Goal: Task Accomplishment & Management: Manage account settings

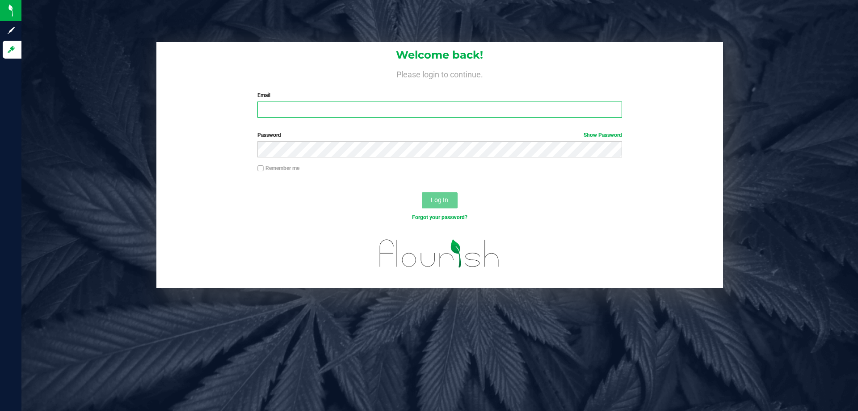
click at [407, 112] on input "Email" at bounding box center [439, 109] width 364 height 16
type input "[EMAIL_ADDRESS][DOMAIN_NAME]"
click at [422, 192] on button "Log In" at bounding box center [440, 200] width 36 height 16
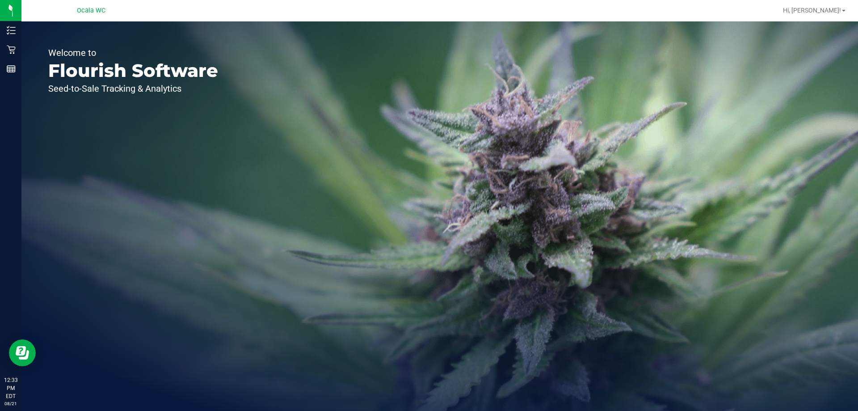
drag, startPoint x: 607, startPoint y: 176, endPoint x: 568, endPoint y: 141, distance: 52.6
click at [607, 176] on div "Welcome to Flourish Software Seed-to-Sale Tracking & Analytics" at bounding box center [439, 215] width 837 height 389
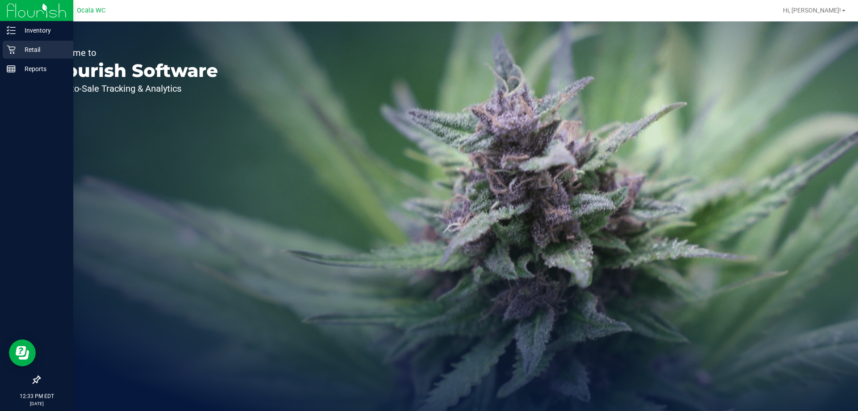
click at [16, 50] on p "Retail" at bounding box center [43, 49] width 54 height 11
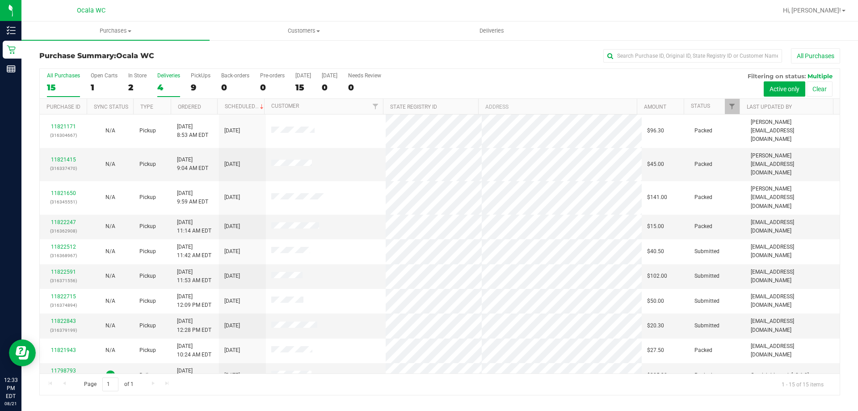
click at [164, 78] on div "Deliveries" at bounding box center [168, 75] width 23 height 6
click at [0, 0] on input "Deliveries 4" at bounding box center [0, 0] width 0 height 0
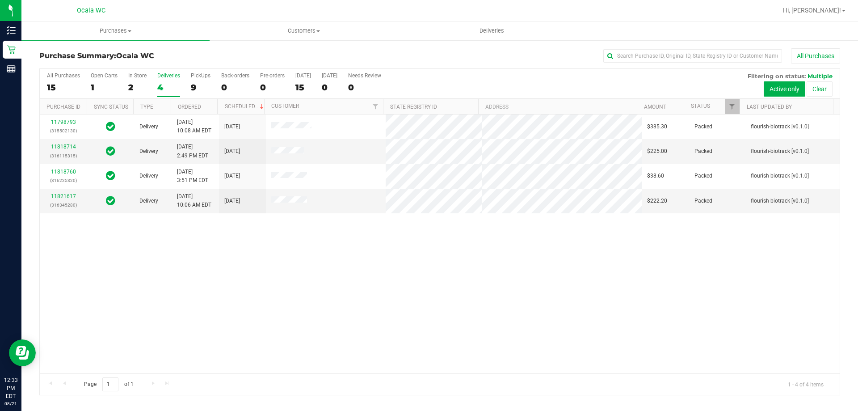
click at [460, 299] on div "11798793 (315502130) Delivery 8/16/2025 10:08 AM EDT 8/21/2025 $385.30 Packed f…" at bounding box center [440, 243] width 800 height 259
click at [542, 299] on div "11798793 (315502130) Delivery 8/16/2025 10:08 AM EDT 8/21/2025 $385.30 Packed f…" at bounding box center [440, 243] width 800 height 259
click at [366, 292] on div "11798793 (315502130) Delivery 8/16/2025 10:08 AM EDT 8/21/2025 $385.30 Packed f…" at bounding box center [440, 243] width 800 height 259
click at [545, 55] on div "All Purchases" at bounding box center [573, 55] width 534 height 15
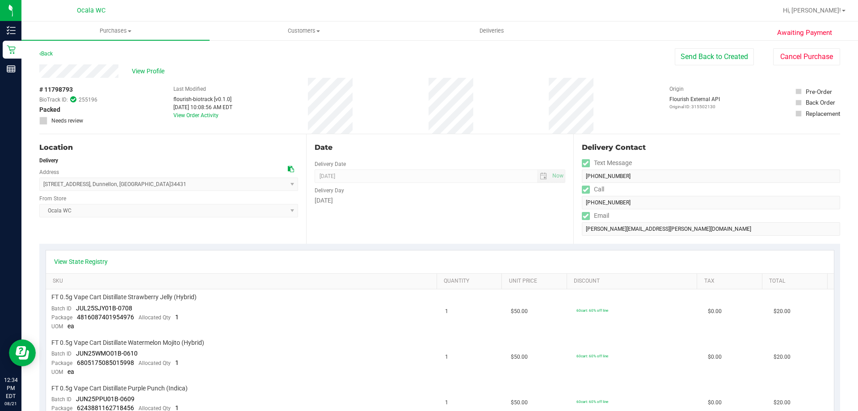
click at [593, 57] on div "Back Send Back to Created Cancel Purchase" at bounding box center [439, 56] width 801 height 16
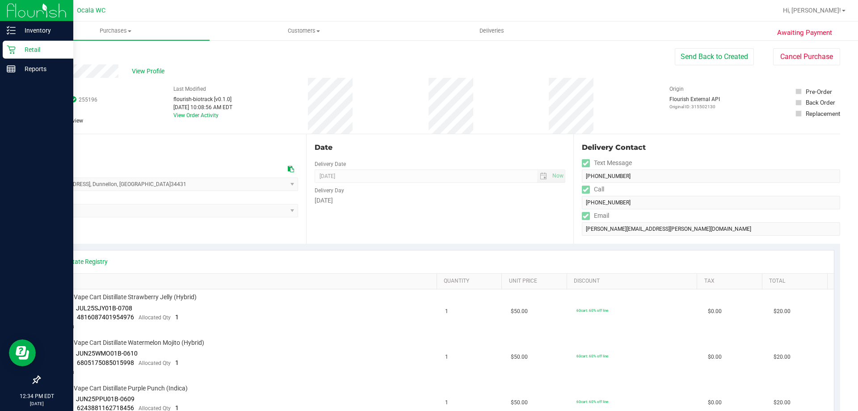
click at [28, 50] on p "Retail" at bounding box center [43, 49] width 54 height 11
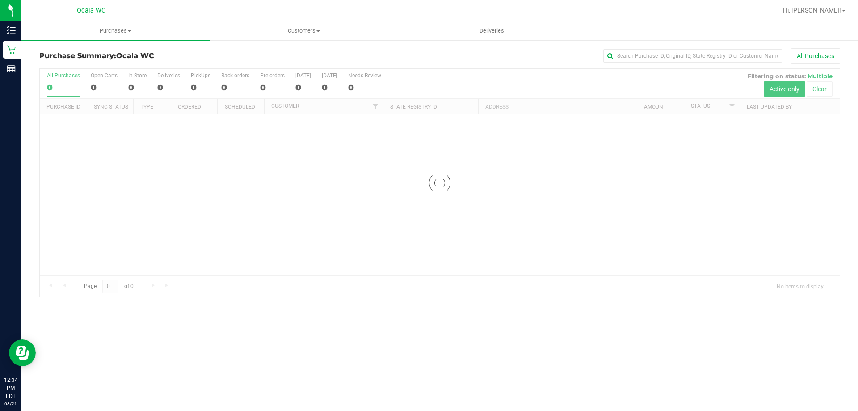
click at [498, 46] on div "Purchase Summary: Ocala WC All Purchases Loading... All Purchases 0 Open Carts …" at bounding box center [439, 172] width 837 height 267
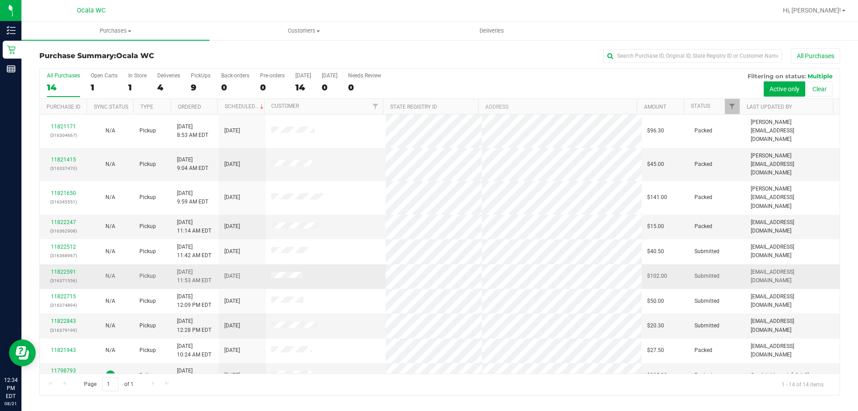
scroll to position [45, 0]
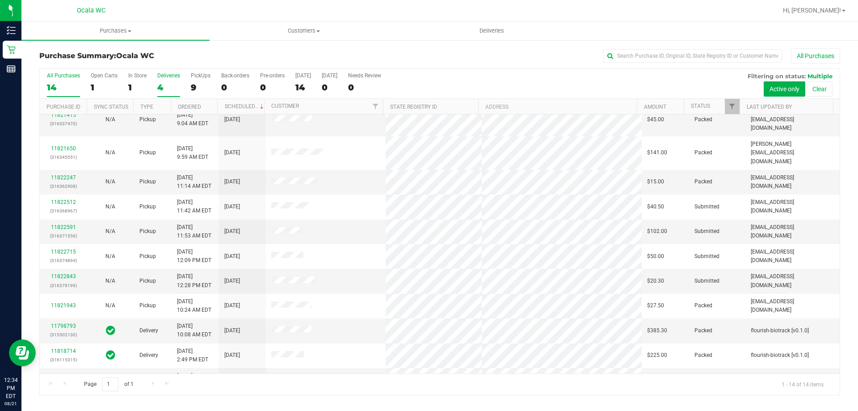
click at [157, 76] on div "Deliveries" at bounding box center [168, 75] width 23 height 6
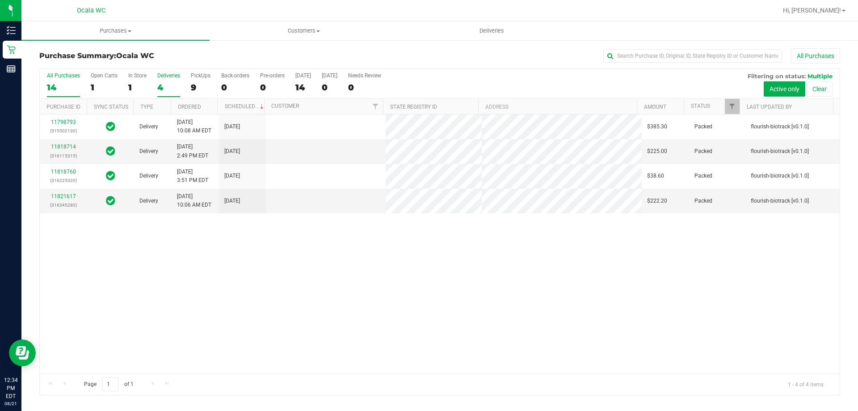
scroll to position [0, 0]
drag, startPoint x: 370, startPoint y: 285, endPoint x: 350, endPoint y: 216, distance: 71.4
click at [370, 285] on div "11798793 (315502130) Delivery 8/16/2025 10:08 AM EDT 8/21/2025 $385.30 Packed f…" at bounding box center [440, 243] width 800 height 259
click at [653, 308] on div "11798793 (315502130) Delivery 8/16/2025 10:08 AM EDT 8/21/2025 $385.30 Packed f…" at bounding box center [440, 243] width 800 height 259
click at [492, 30] on span "Deliveries" at bounding box center [492, 31] width 49 height 8
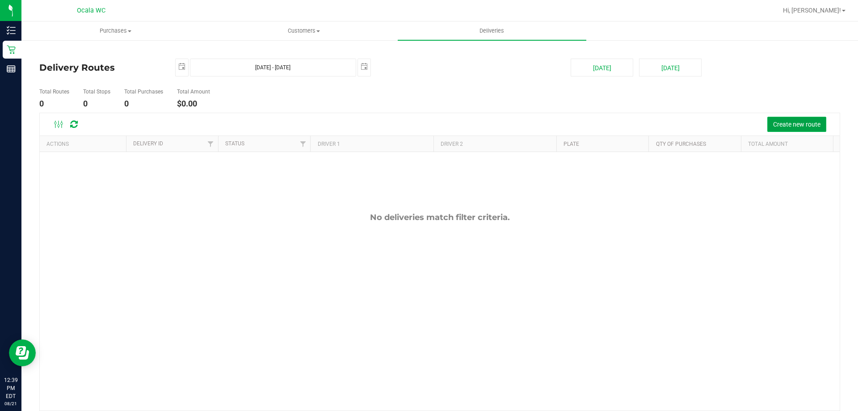
click at [773, 121] on span "Create new route" at bounding box center [796, 124] width 47 height 7
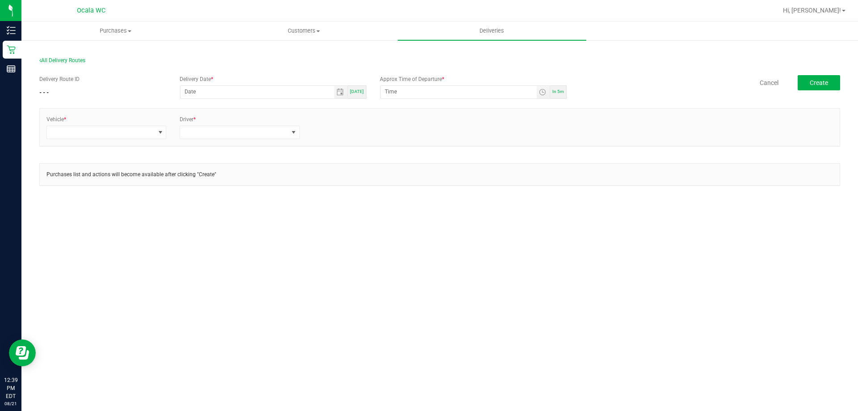
click at [354, 93] on span "Today" at bounding box center [357, 91] width 14 height 5
type input "[DATE]"
type input "12:44 PM"
click at [543, 89] on span "Toggle time list" at bounding box center [542, 91] width 7 height 7
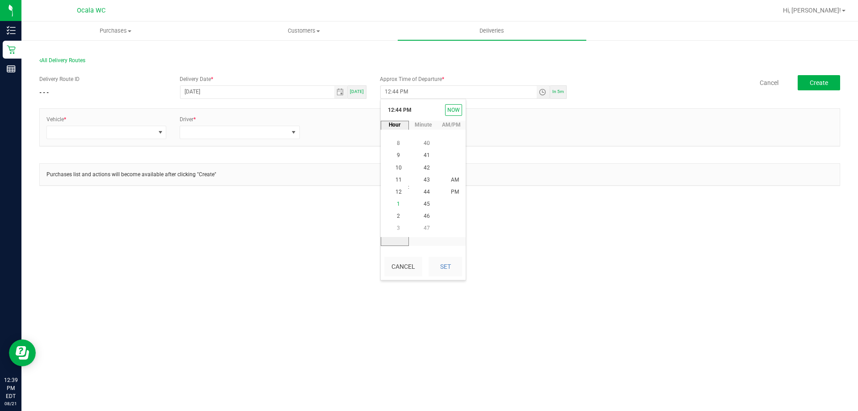
click at [397, 201] on span "1" at bounding box center [398, 204] width 3 height 6
click at [397, 215] on li "1" at bounding box center [398, 216] width 21 height 12
click at [426, 191] on span "20" at bounding box center [427, 192] width 6 height 6
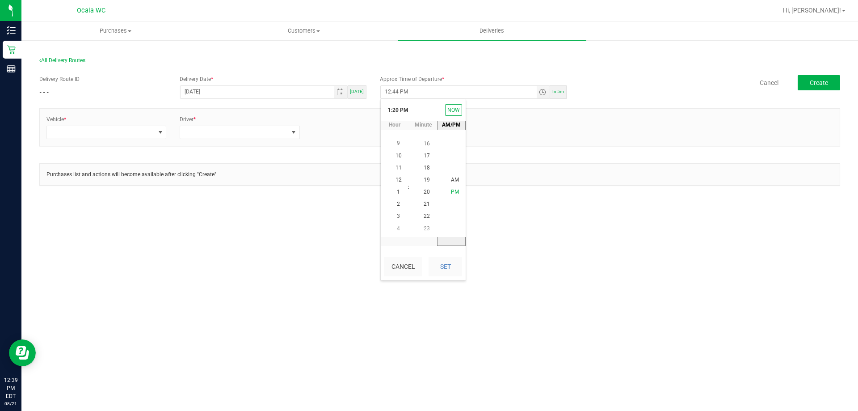
click at [455, 191] on span "PM" at bounding box center [455, 192] width 8 height 6
click at [160, 133] on span at bounding box center [160, 132] width 7 height 7
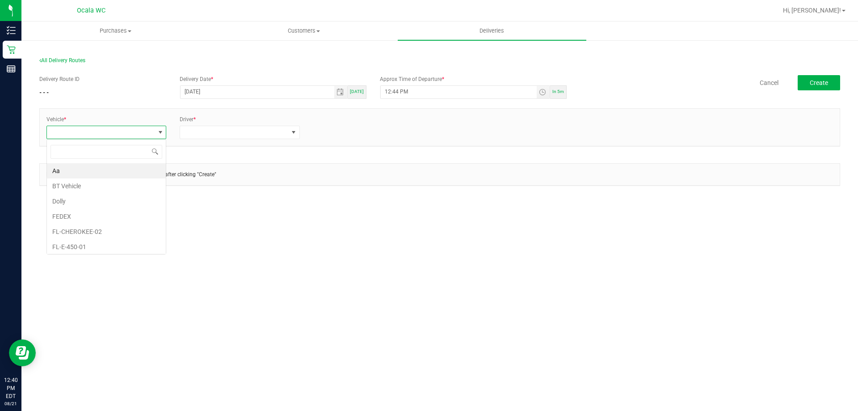
scroll to position [13, 120]
type input "rog"
click at [95, 164] on li "FL-ROGUE-01" at bounding box center [106, 170] width 119 height 15
click at [206, 129] on span at bounding box center [234, 132] width 108 height 13
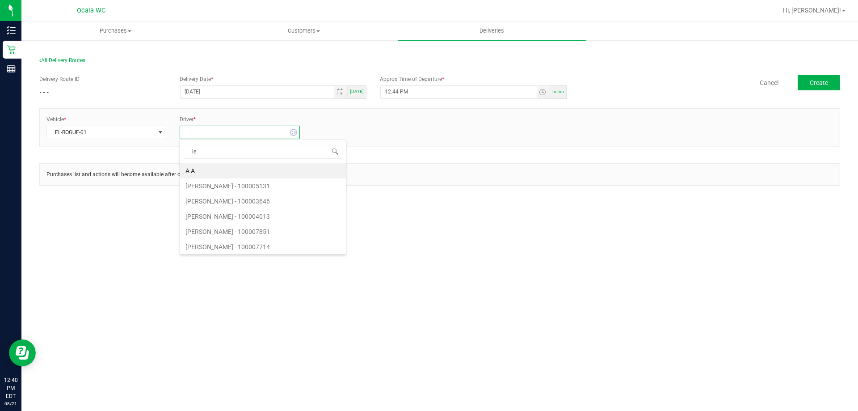
type input "lem"
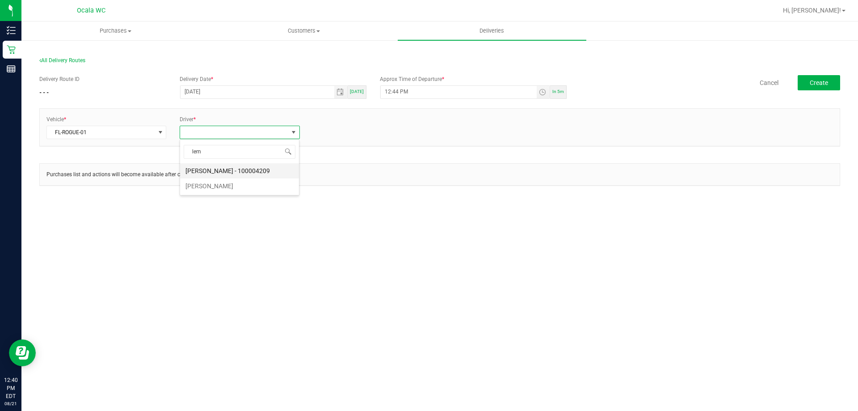
drag, startPoint x: 230, startPoint y: 172, endPoint x: 281, endPoint y: 160, distance: 52.4
click at [230, 172] on li "Christopher Lemons - 100004209" at bounding box center [239, 170] width 119 height 15
click at [318, 129] on link "+ Add Driver" at bounding box center [327, 129] width 29 height 6
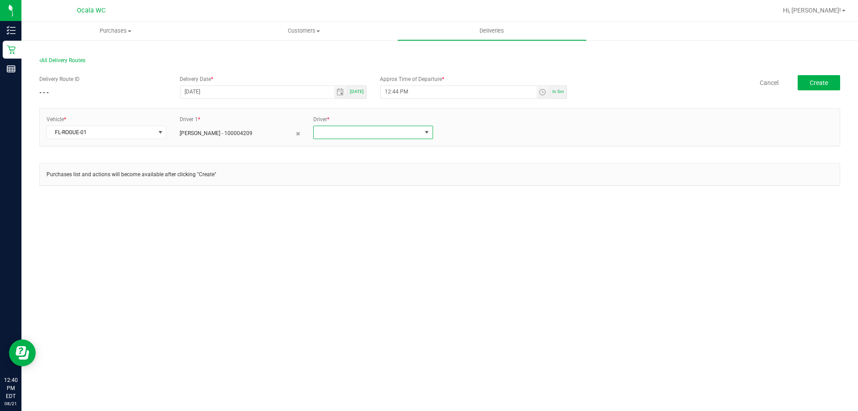
click at [319, 130] on span at bounding box center [368, 132] width 108 height 13
type input "gibb"
click at [343, 168] on li "Elijah Gibbins - 100005593" at bounding box center [373, 170] width 119 height 15
click at [806, 80] on button "Create" at bounding box center [819, 82] width 42 height 15
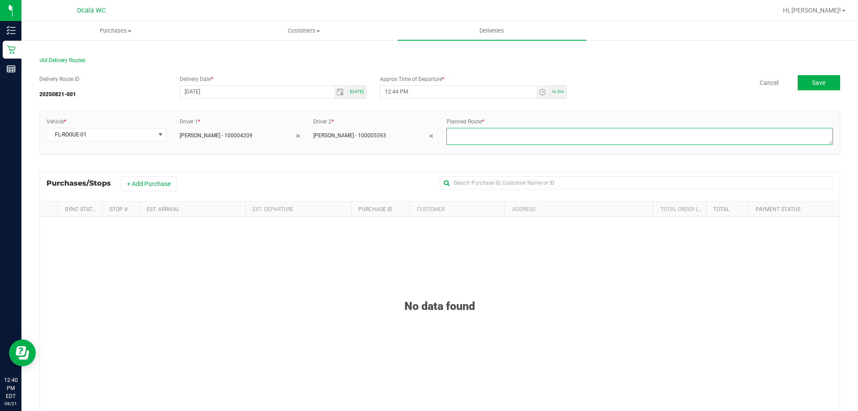
click at [497, 135] on textarea at bounding box center [640, 136] width 387 height 17
click at [487, 133] on textarea at bounding box center [640, 136] width 387 height 17
type textarea "Ocala drives to PTS"
click at [152, 182] on button "+ Add Purchase" at bounding box center [148, 183] width 55 height 15
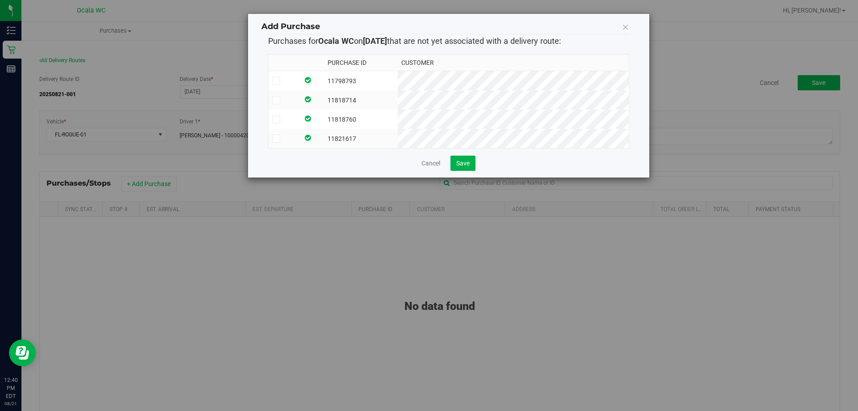
click at [275, 100] on icon at bounding box center [276, 100] width 6 height 0
click at [0, 0] on input "checkbox" at bounding box center [0, 0] width 0 height 0
click at [276, 81] on icon at bounding box center [276, 81] width 6 height 0
click at [0, 0] on input "checkbox" at bounding box center [0, 0] width 0 height 0
drag, startPoint x: 277, startPoint y: 117, endPoint x: 277, endPoint y: 128, distance: 11.6
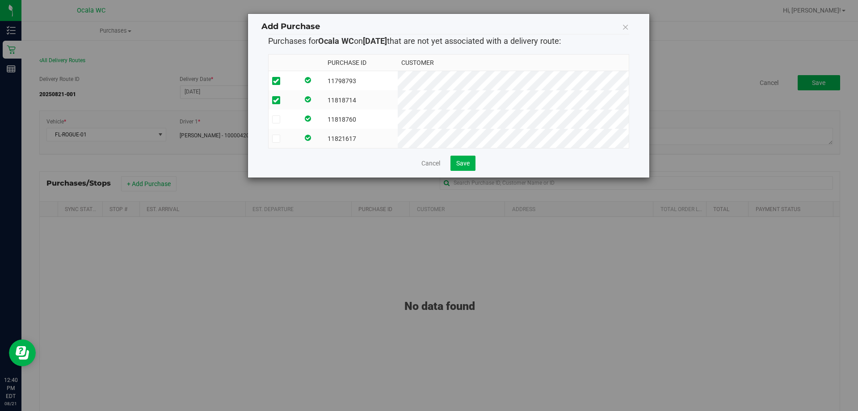
click at [276, 119] on icon at bounding box center [276, 119] width 6 height 0
click at [0, 0] on input "checkbox" at bounding box center [0, 0] width 0 height 0
drag, startPoint x: 276, startPoint y: 140, endPoint x: 285, endPoint y: 145, distance: 10.8
click at [275, 139] on icon at bounding box center [276, 139] width 6 height 0
click at [0, 0] on input "checkbox" at bounding box center [0, 0] width 0 height 0
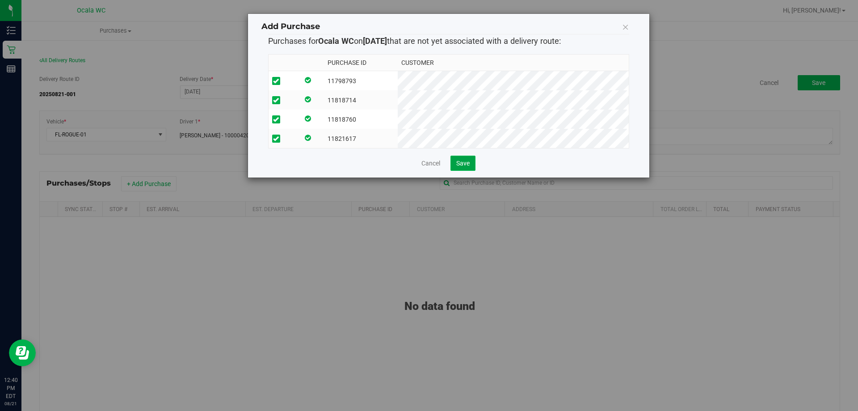
click at [468, 167] on span "Save" at bounding box center [462, 163] width 13 height 7
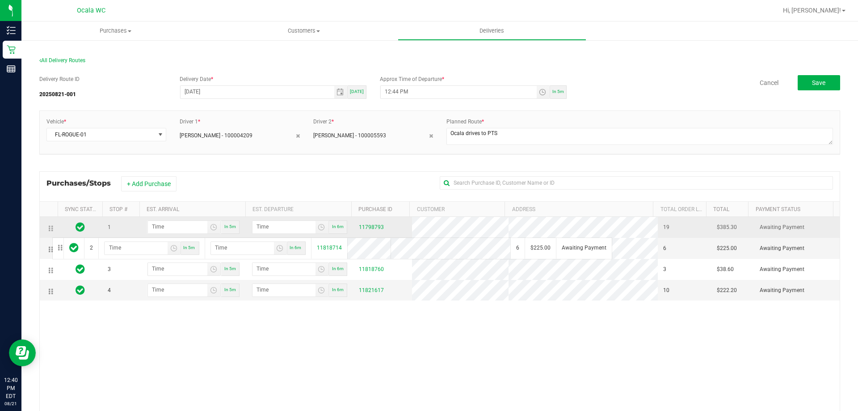
drag, startPoint x: 50, startPoint y: 249, endPoint x: 50, endPoint y: 228, distance: 21.0
click at [211, 226] on span "Toggle time list" at bounding box center [213, 226] width 7 height 7
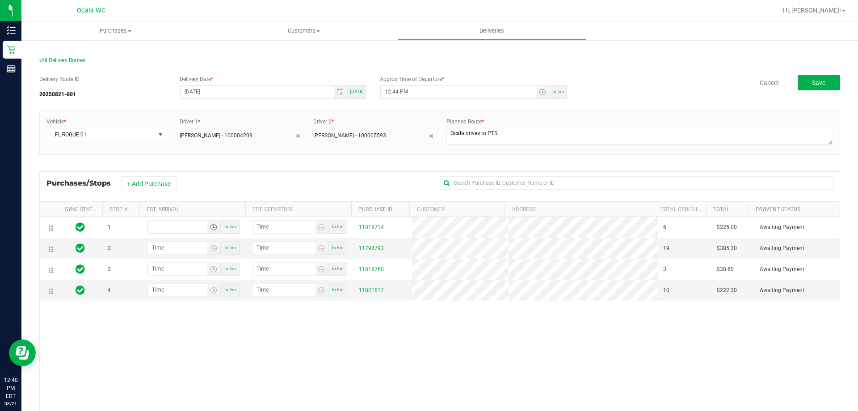
type input "hour:minute AM"
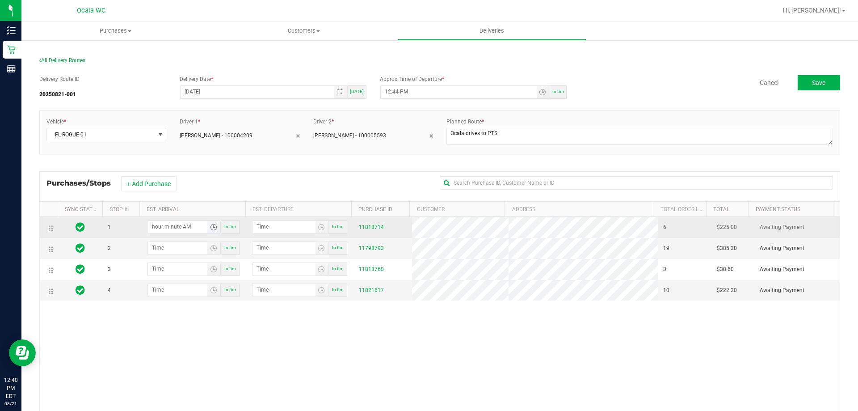
click at [210, 228] on span "Toggle time list" at bounding box center [213, 226] width 7 height 7
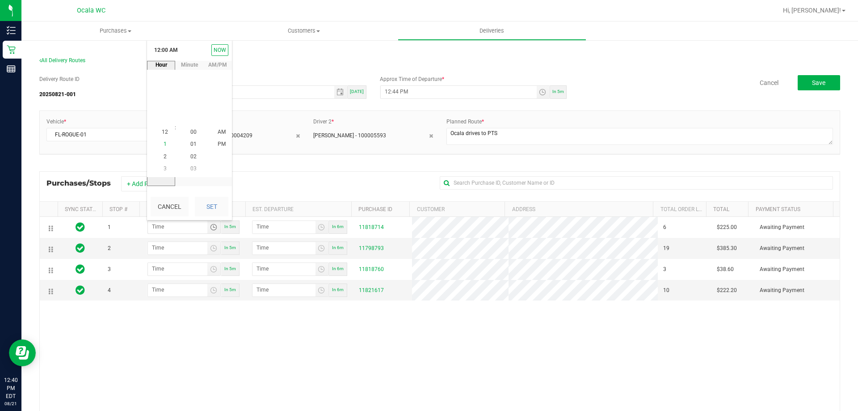
click at [164, 142] on span "1" at bounding box center [165, 144] width 3 height 6
click at [190, 142] on span "45" at bounding box center [193, 144] width 6 height 6
click at [219, 144] on span "PM" at bounding box center [222, 144] width 8 height 6
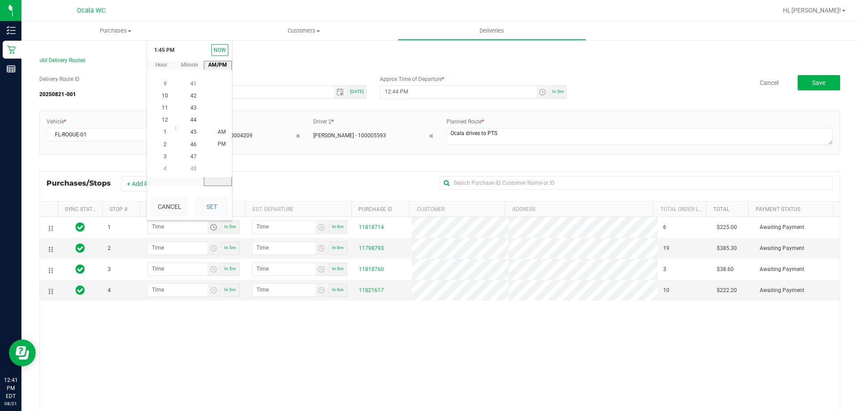
scroll to position [12, 0]
drag, startPoint x: 214, startPoint y: 208, endPoint x: 234, endPoint y: 193, distance: 25.2
click at [213, 208] on button "Set" at bounding box center [212, 207] width 34 height 20
type input "1:45 PM"
type input "1:46 PM"
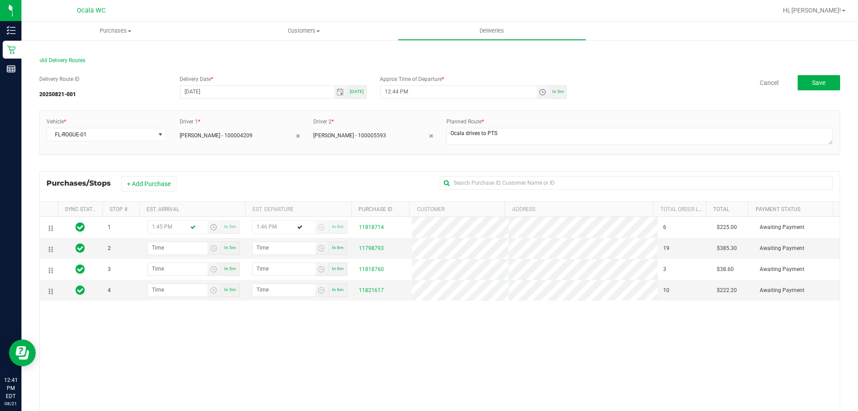
click at [541, 92] on span "Toggle time list" at bounding box center [542, 91] width 7 height 7
click at [394, 204] on span "1" at bounding box center [395, 204] width 3 height 6
click at [421, 204] on span "15" at bounding box center [424, 204] width 6 height 6
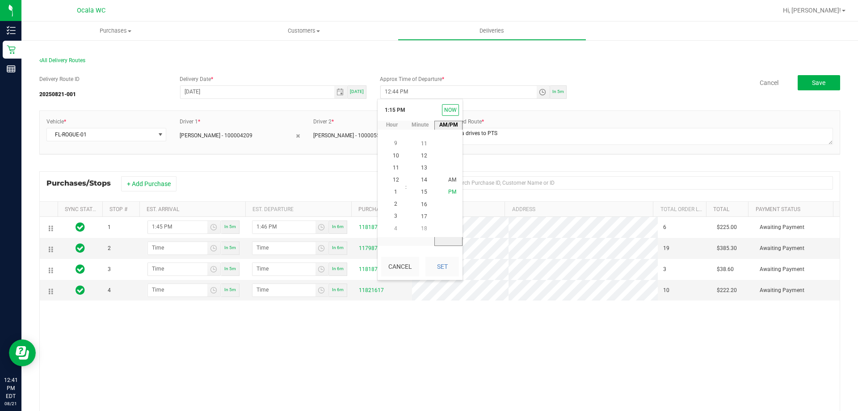
click at [452, 191] on span "PM" at bounding box center [452, 192] width 8 height 6
click at [449, 190] on span "PM" at bounding box center [452, 192] width 8 height 6
click at [611, 73] on div "Delivery Route ID 20250821-001 Delivery Date * 08/21/2025 Today Approx Time of …" at bounding box center [439, 286] width 801 height 436
click at [539, 91] on span "Toggle time list" at bounding box center [542, 91] width 7 height 7
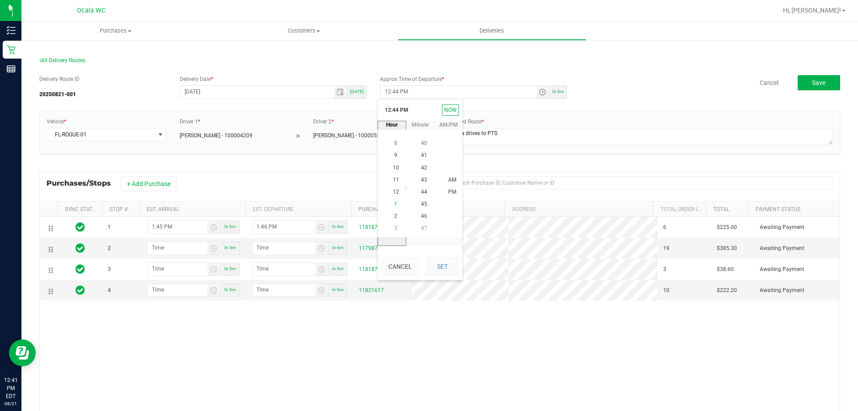
click at [394, 203] on span "1" at bounding box center [395, 204] width 3 height 6
click at [421, 155] on span "15" at bounding box center [424, 155] width 6 height 6
click at [449, 190] on span "PM" at bounding box center [452, 192] width 8 height 6
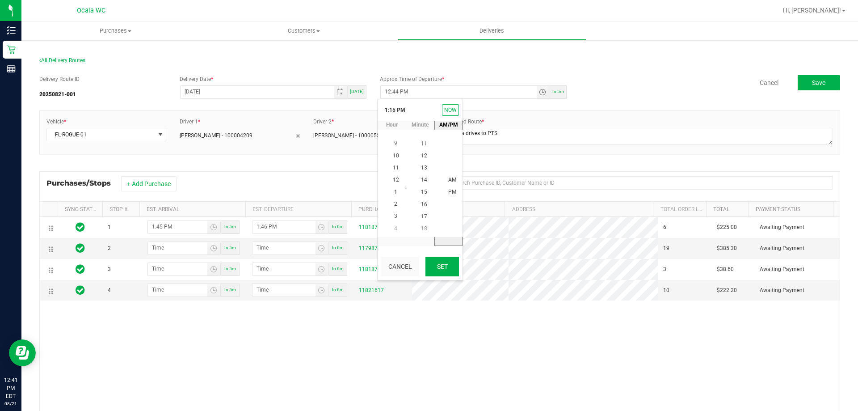
click at [447, 264] on button "Set" at bounding box center [443, 267] width 34 height 20
type input "1:15 PM"
click at [611, 84] on div "Cancel Save" at bounding box center [706, 82] width 267 height 15
click at [212, 251] on span "Toggle time list" at bounding box center [213, 247] width 7 height 7
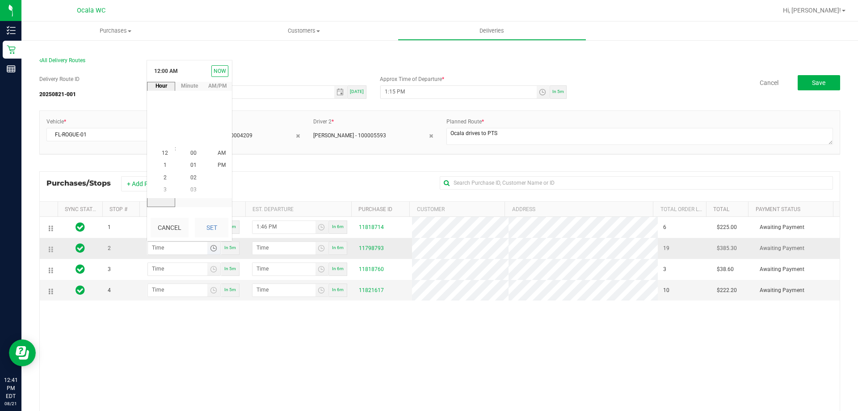
scroll to position [0, 0]
drag, startPoint x: 162, startPoint y: 177, endPoint x: 171, endPoint y: 181, distance: 9.6
click at [164, 177] on span "2" at bounding box center [165, 177] width 3 height 6
click at [190, 151] on span "20" at bounding box center [193, 153] width 6 height 6
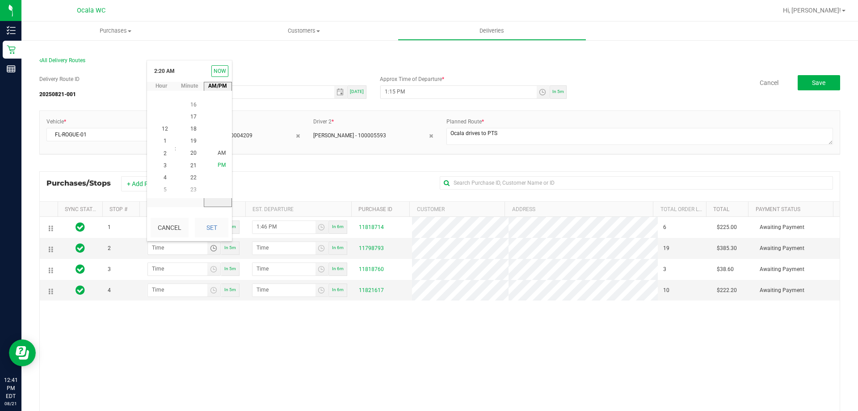
click at [218, 162] on span "PM" at bounding box center [222, 165] width 8 height 6
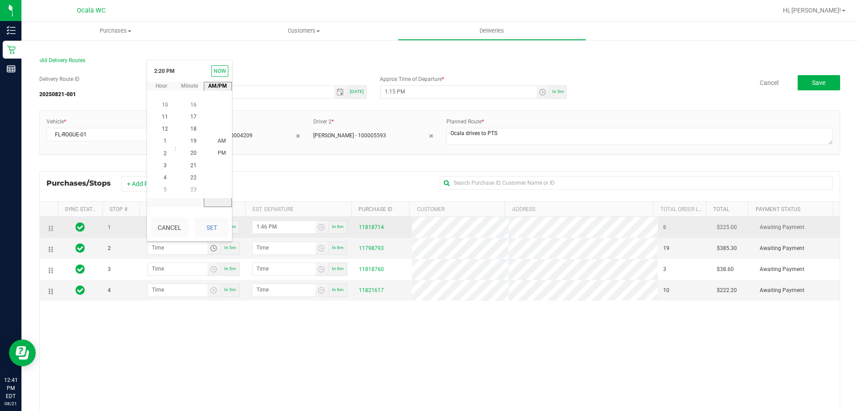
click at [217, 224] on button "Set" at bounding box center [212, 228] width 34 height 20
type input "2:20 PM"
type input "2:21 PM"
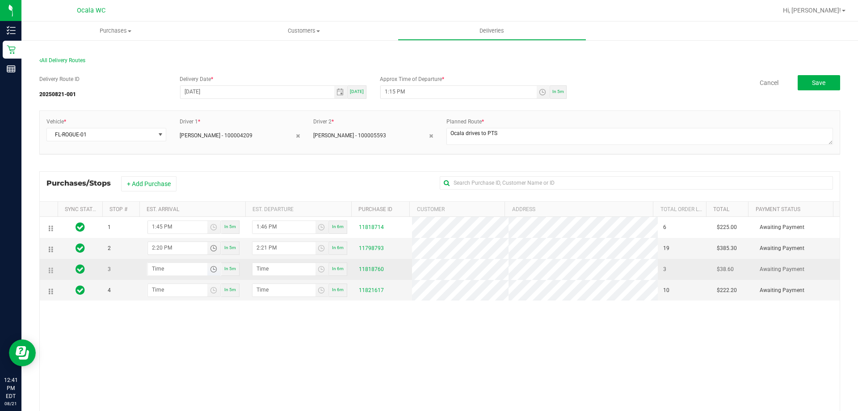
click at [210, 272] on span "Toggle time list" at bounding box center [213, 268] width 7 height 7
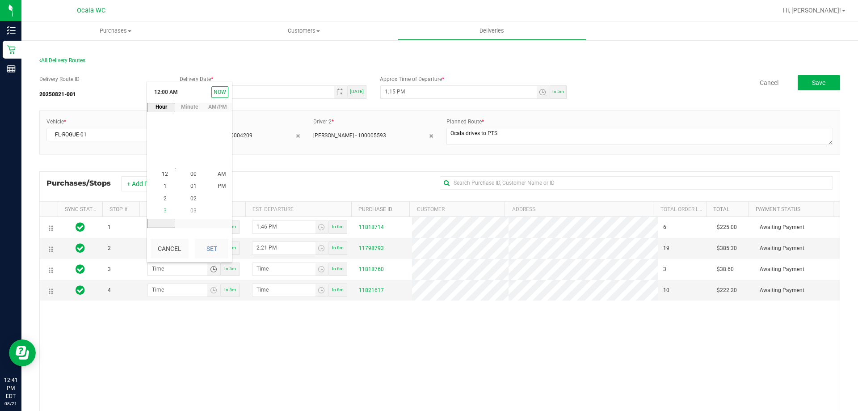
click at [164, 211] on span "3" at bounding box center [165, 210] width 3 height 6
drag, startPoint x: 190, startPoint y: 198, endPoint x: 210, endPoint y: 191, distance: 21.1
click at [190, 198] on span "10" at bounding box center [193, 198] width 6 height 6
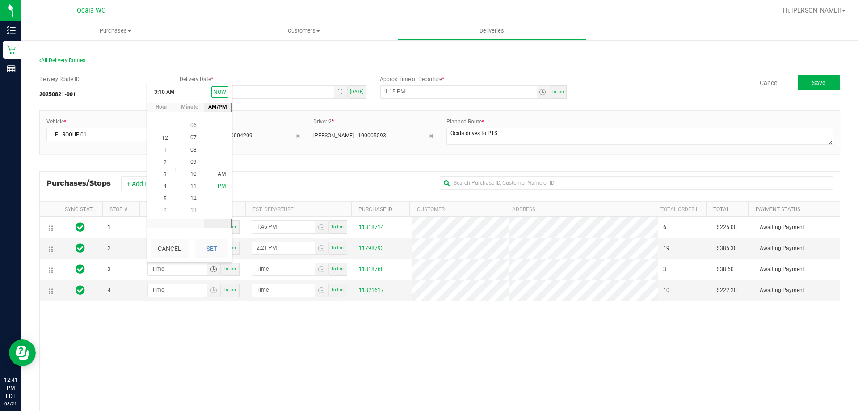
click at [223, 185] on li "PM" at bounding box center [221, 187] width 21 height 12
click at [213, 243] on button "Set" at bounding box center [212, 249] width 34 height 20
type input "3:10 PM"
type input "3:11 PM"
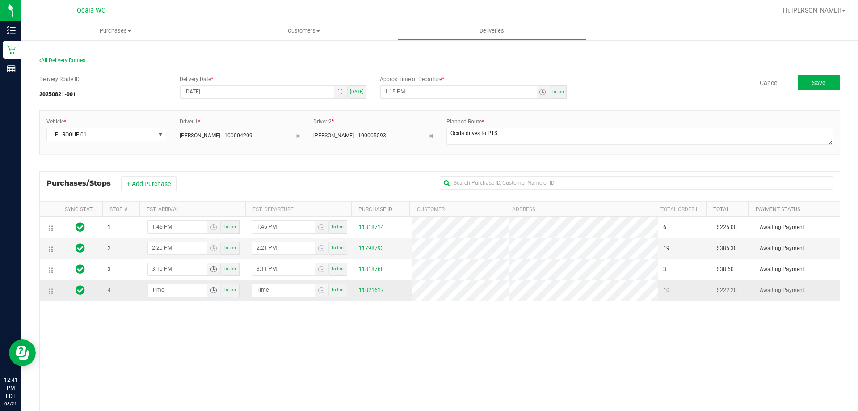
click at [213, 292] on span "Toggle time list" at bounding box center [213, 289] width 7 height 7
click at [164, 232] on span "3" at bounding box center [165, 231] width 3 height 6
click at [190, 219] on span "50" at bounding box center [193, 219] width 6 height 6
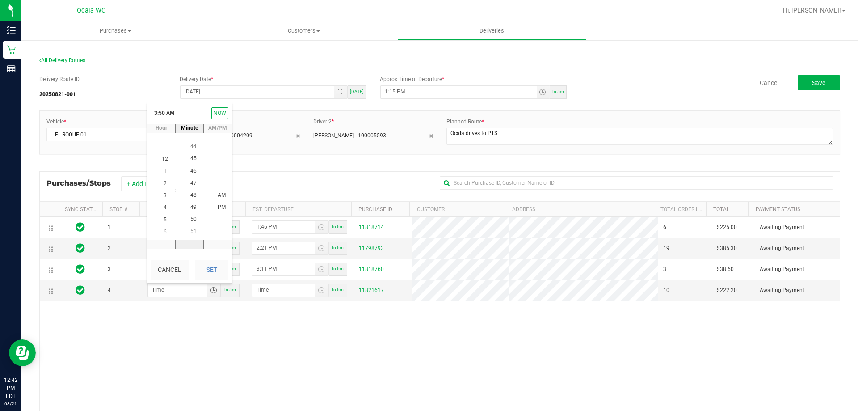
scroll to position [607, 0]
click at [218, 207] on span "PM" at bounding box center [222, 207] width 8 height 6
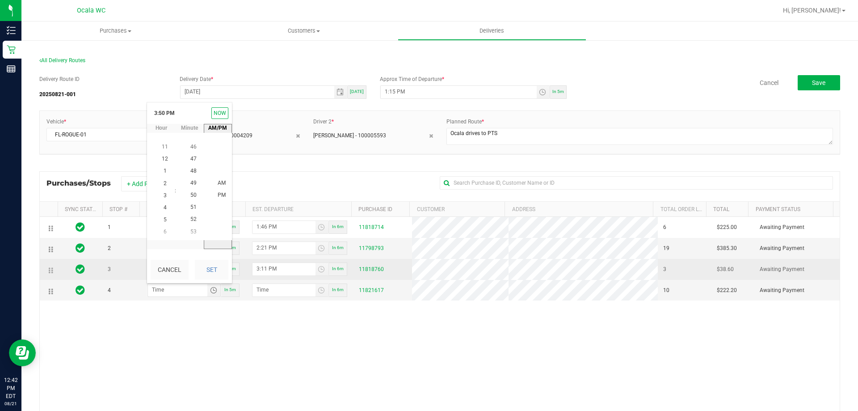
click at [206, 271] on button "Set" at bounding box center [212, 270] width 34 height 20
type input "3:50 PM"
type input "3:51 PM"
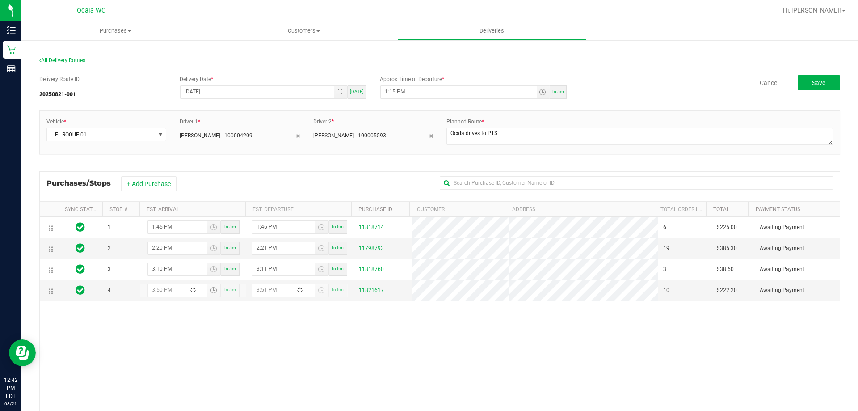
click at [221, 348] on div "1 1:45 PM In 5m 1:46 PM In 6m 11818714 6 $225.00 Awaiting Payment 2 2:20 PM In …" at bounding box center [440, 346] width 800 height 259
click at [677, 62] on div "All Delivery Routes" at bounding box center [439, 62] width 801 height 12
click at [830, 57] on div "All Delivery Routes" at bounding box center [439, 62] width 801 height 12
click at [823, 81] on button "Save" at bounding box center [819, 82] width 42 height 15
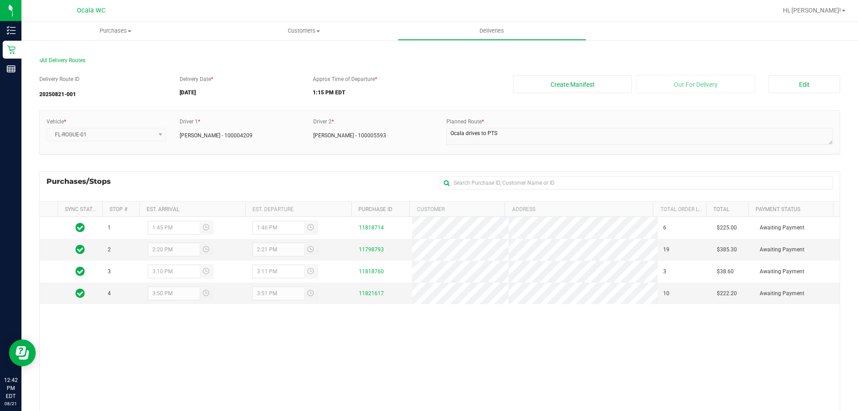
click at [423, 55] on section "All Delivery Routes Delivery Route ID 20250821-001 Delivery Date * 08/21/2025 A…" at bounding box center [439, 280] width 801 height 464
drag, startPoint x: 589, startPoint y: 55, endPoint x: 589, endPoint y: 60, distance: 4.9
click at [589, 55] on section "All Delivery Routes Delivery Route ID 20250821-001 Delivery Date * 08/21/2025 A…" at bounding box center [439, 280] width 801 height 464
click at [556, 88] on button "Create Manifest" at bounding box center [572, 84] width 119 height 18
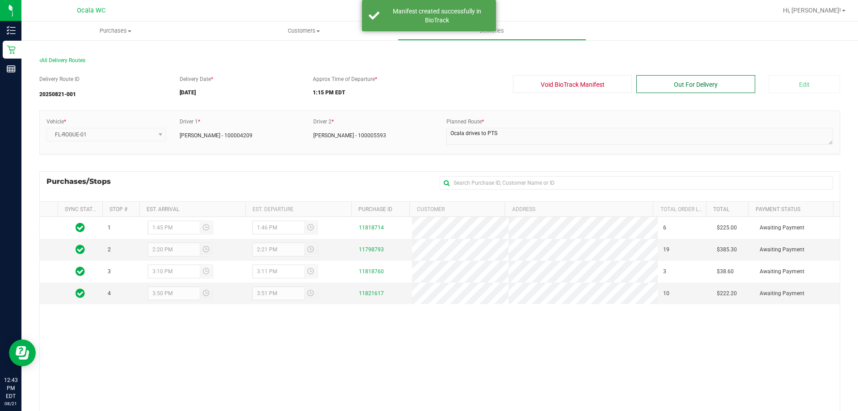
click at [681, 84] on button "Out For Delivery" at bounding box center [695, 84] width 119 height 18
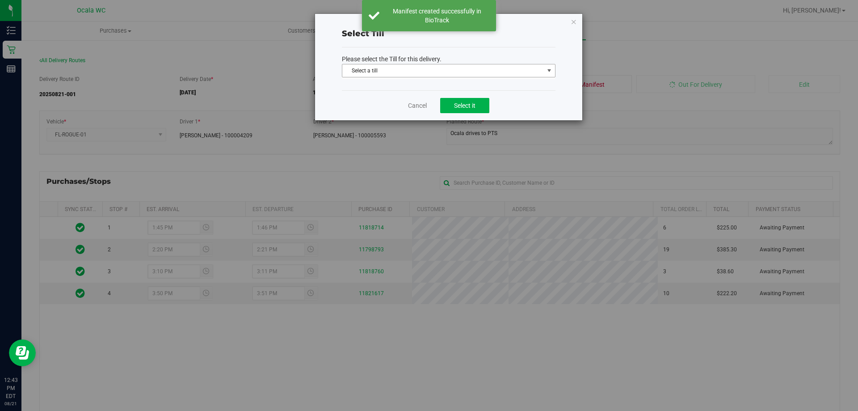
click at [489, 73] on span "Select a till" at bounding box center [443, 70] width 202 height 13
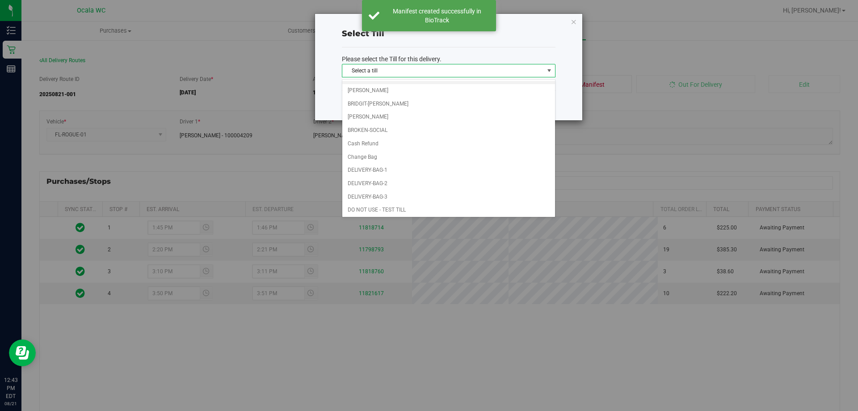
scroll to position [185, 0]
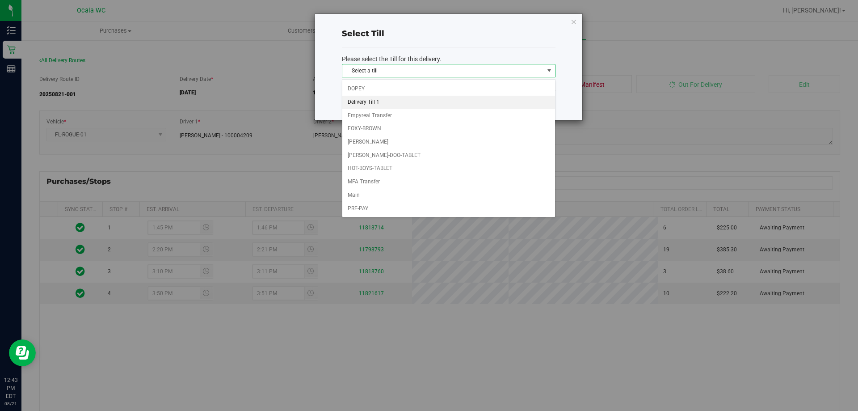
click at [371, 105] on li "Delivery Till 1" at bounding box center [448, 102] width 213 height 13
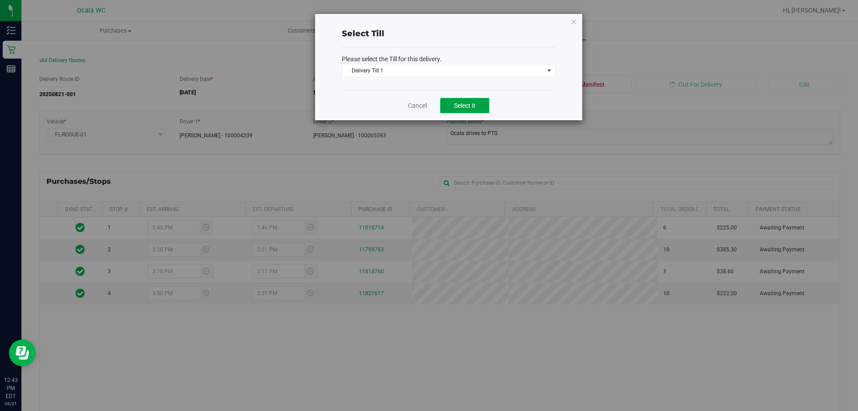
click at [465, 104] on span "Select it" at bounding box center [464, 105] width 21 height 7
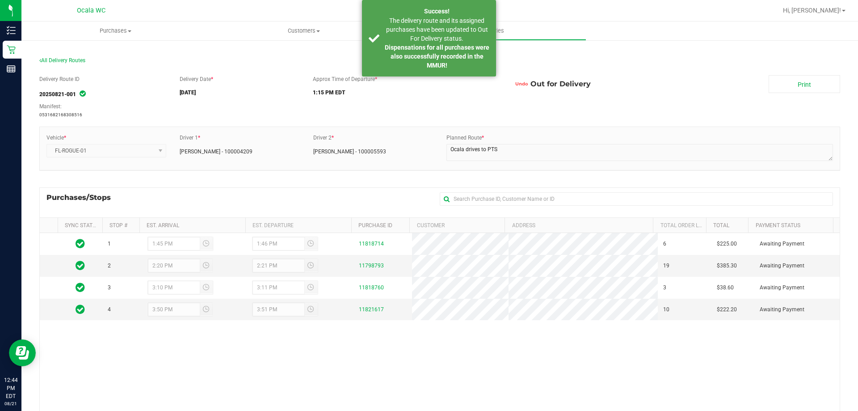
drag, startPoint x: 641, startPoint y: 67, endPoint x: 548, endPoint y: 63, distance: 92.6
click at [638, 65] on div "All Delivery Routes" at bounding box center [439, 62] width 801 height 12
click at [405, 37] on div "The delivery route and its assigned purchases have been updated to Out For Deli…" at bounding box center [436, 43] width 105 height 54
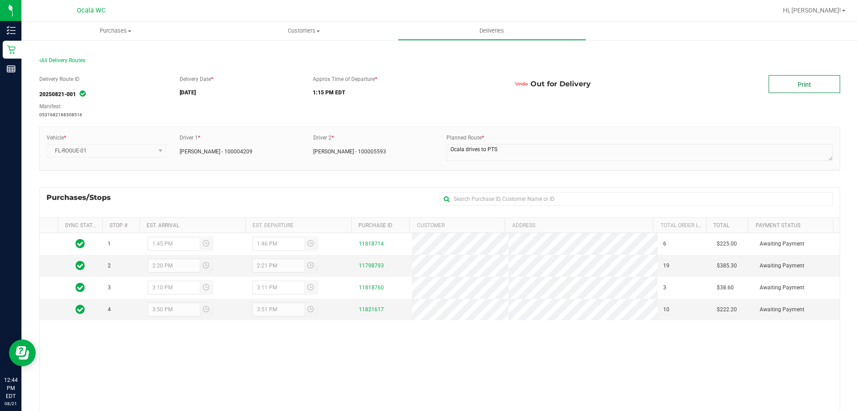
click at [814, 89] on link "Print" at bounding box center [805, 84] width 72 height 18
click at [723, 63] on div "All Delivery Routes" at bounding box center [439, 62] width 801 height 12
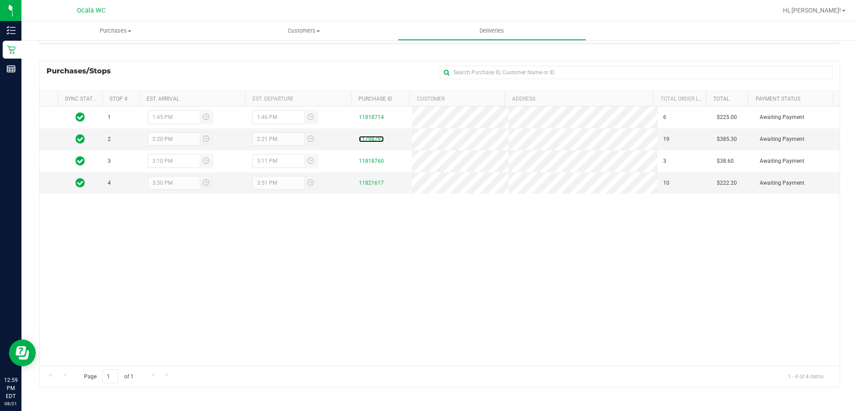
scroll to position [0, 0]
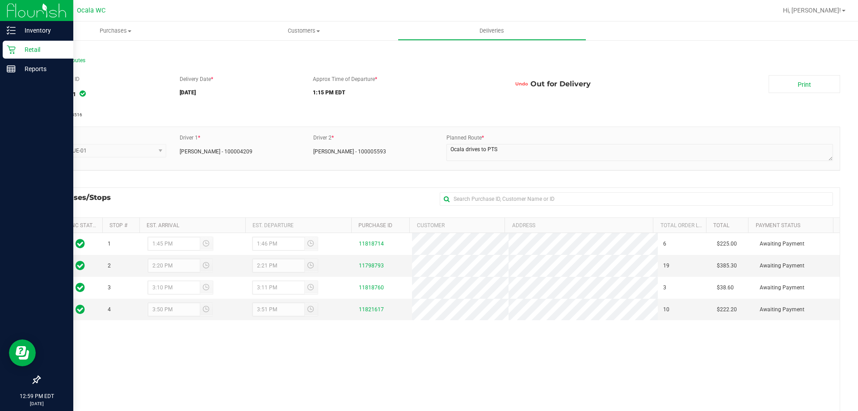
click at [17, 51] on p "Retail" at bounding box center [43, 49] width 54 height 11
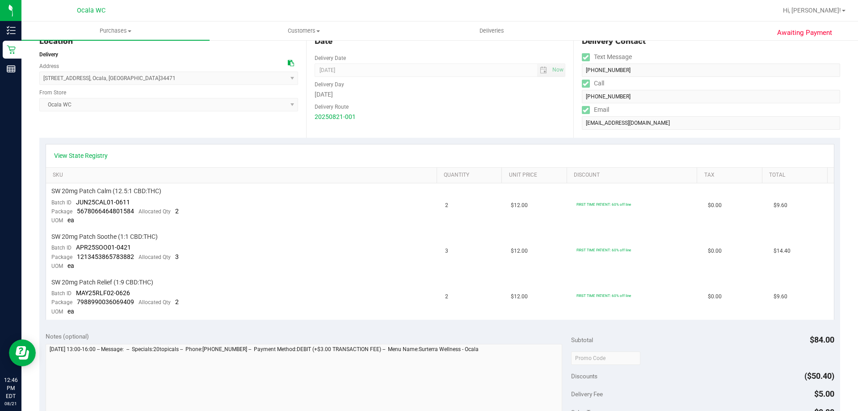
scroll to position [268, 0]
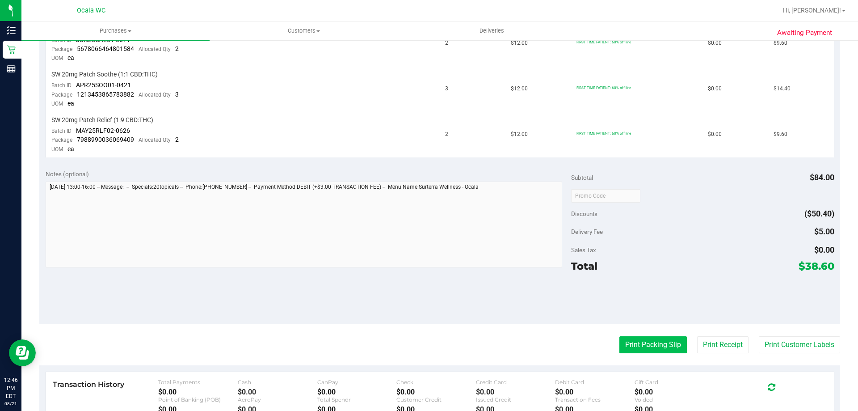
click at [651, 345] on button "Print Packing Slip" at bounding box center [652, 344] width 67 height 17
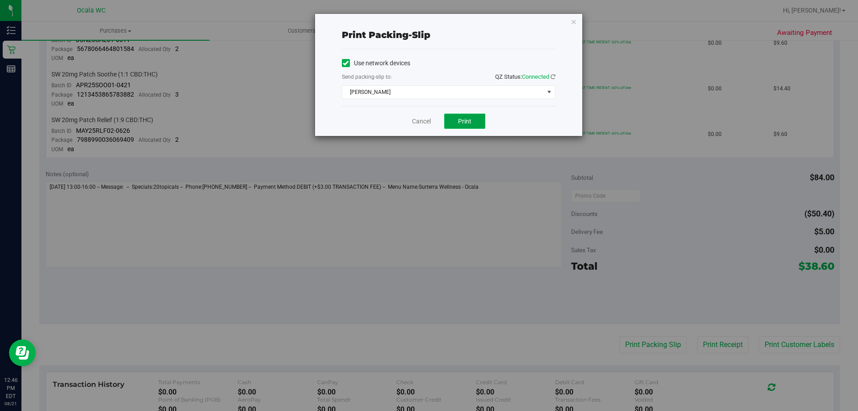
click at [466, 121] on span "Print" at bounding box center [464, 121] width 13 height 7
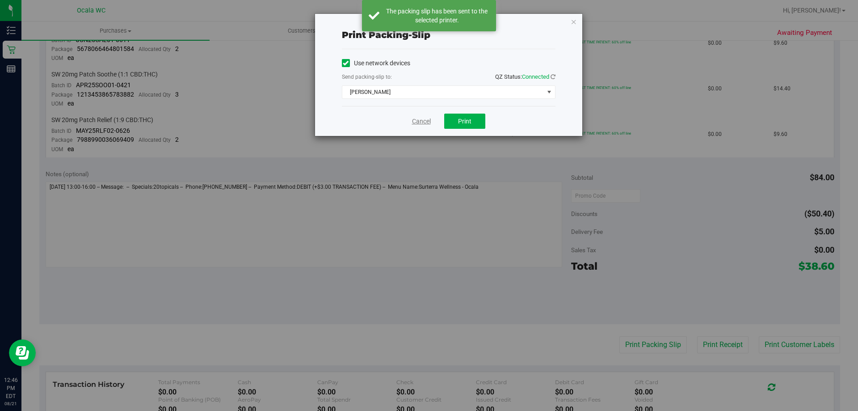
click at [419, 122] on link "Cancel" at bounding box center [421, 121] width 19 height 9
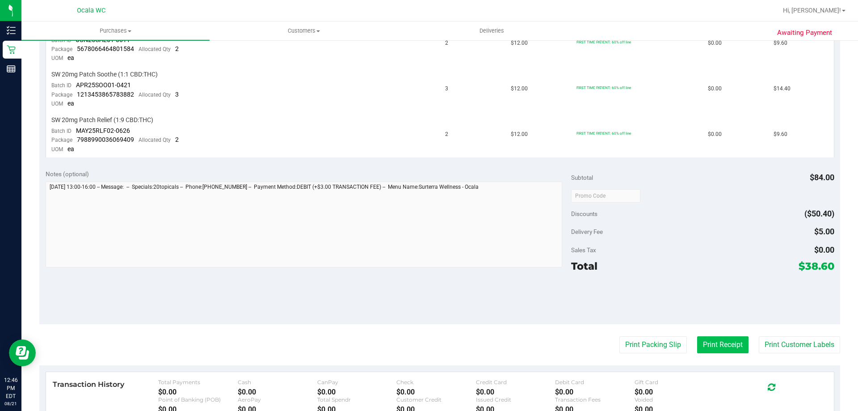
click at [725, 347] on button "Print Receipt" at bounding box center [722, 344] width 51 height 17
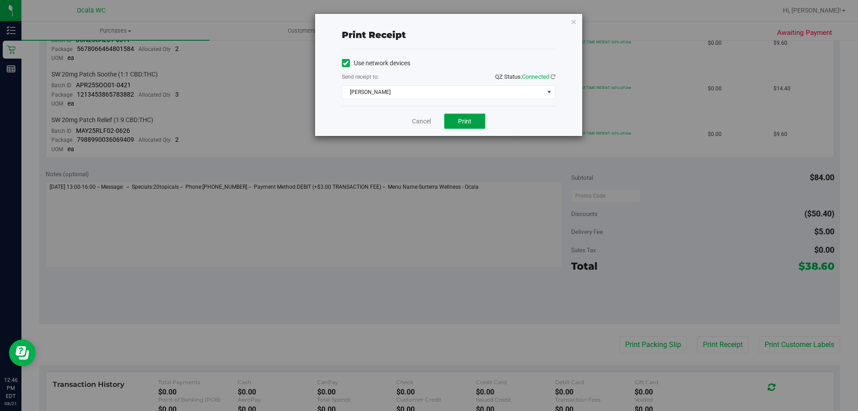
click at [463, 120] on span "Print" at bounding box center [464, 121] width 13 height 7
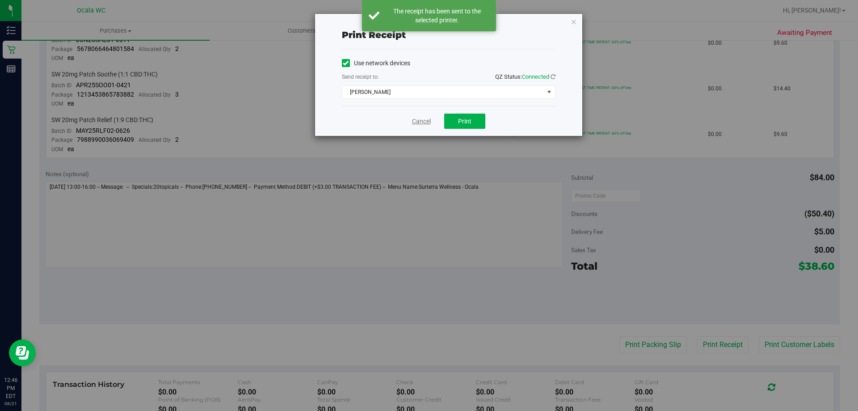
click at [424, 122] on link "Cancel" at bounding box center [421, 121] width 19 height 9
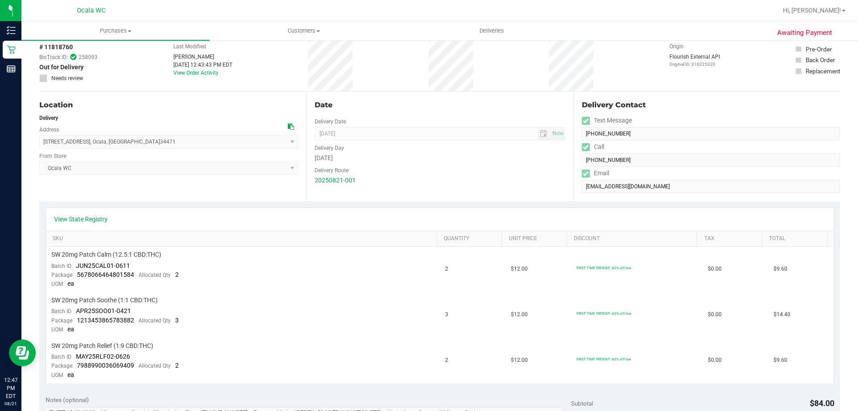
scroll to position [0, 0]
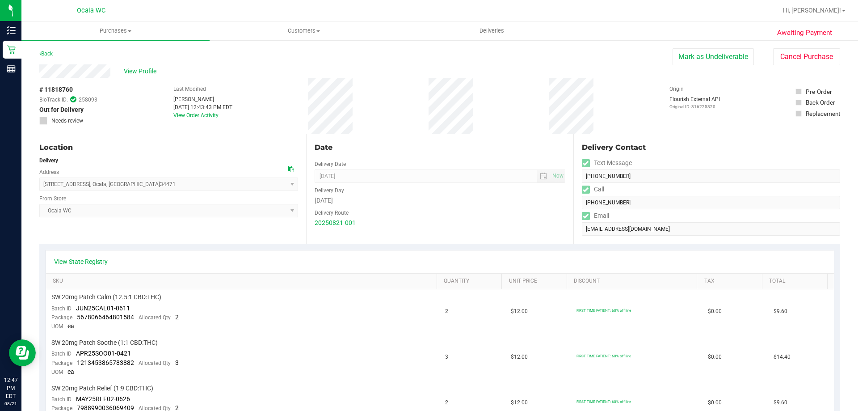
drag, startPoint x: 138, startPoint y: 69, endPoint x: 248, endPoint y: 50, distance: 111.2
click at [248, 50] on div "Back Mark as Undeliverable Cancel Purchase" at bounding box center [439, 56] width 801 height 16
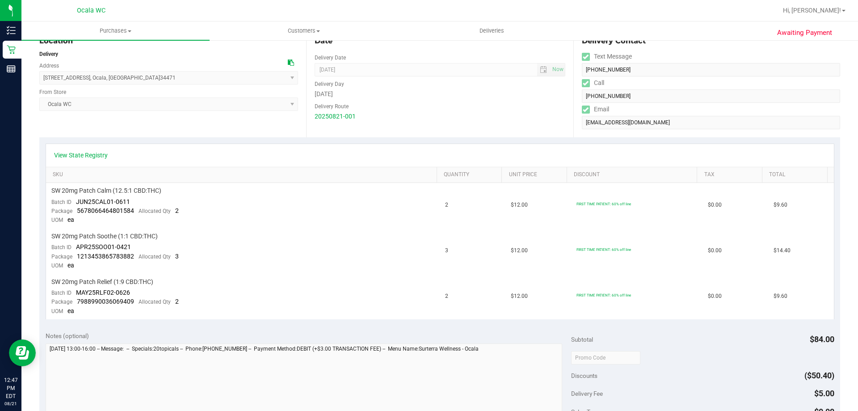
scroll to position [268, 0]
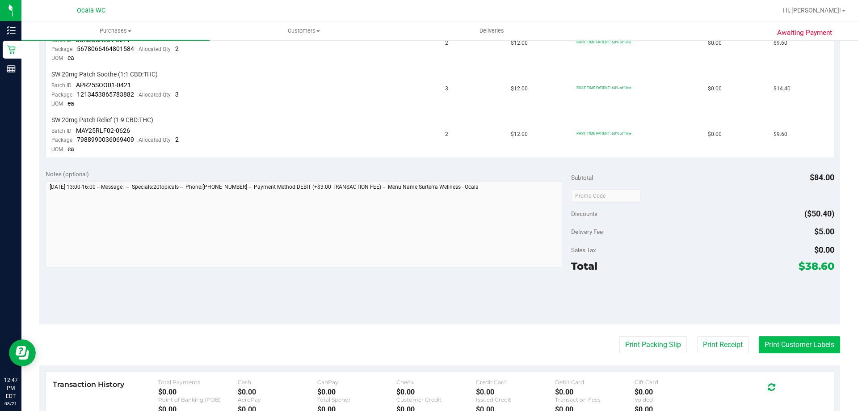
click at [770, 347] on button "Print Customer Labels" at bounding box center [799, 344] width 81 height 17
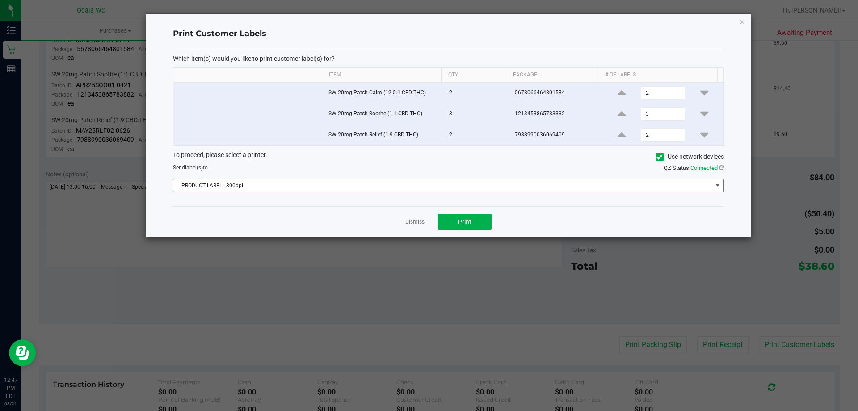
drag, startPoint x: 351, startPoint y: 187, endPoint x: 341, endPoint y: 190, distance: 10.0
click at [350, 187] on span "PRODUCT LABEL - 300dpi" at bounding box center [442, 185] width 539 height 13
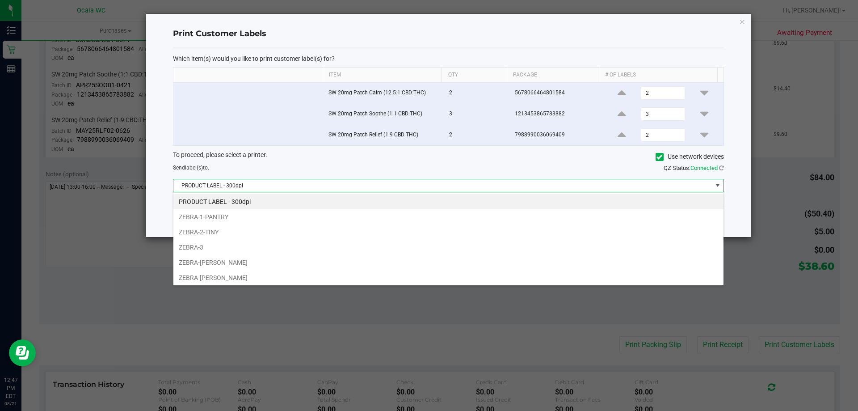
scroll to position [13, 551]
click at [222, 274] on li "ZEBRA-GROVER" at bounding box center [448, 277] width 550 height 15
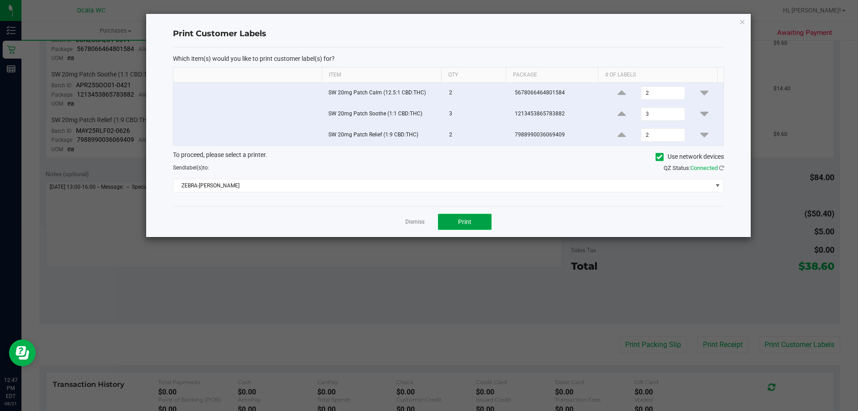
click at [478, 225] on button "Print" at bounding box center [465, 222] width 54 height 16
drag, startPoint x: 412, startPoint y: 222, endPoint x: 390, endPoint y: 213, distance: 23.7
click at [412, 222] on link "Dismiss" at bounding box center [414, 222] width 19 height 8
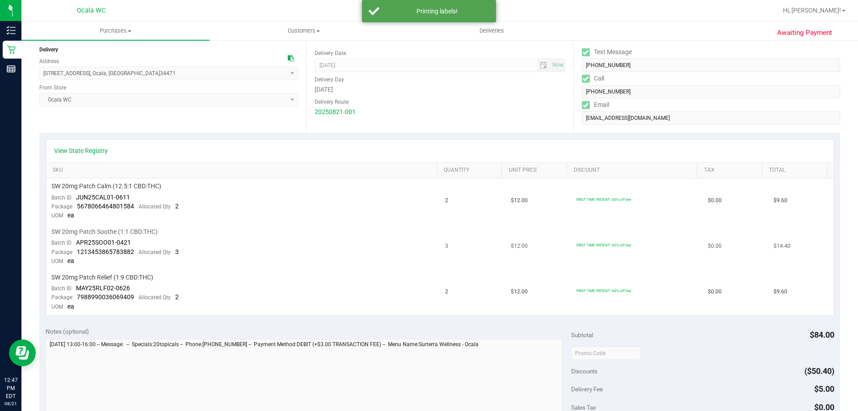
scroll to position [0, 0]
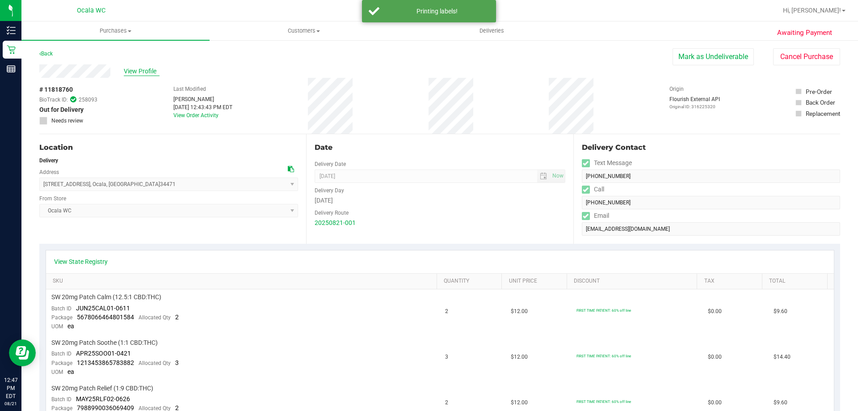
click at [153, 67] on span "View Profile" at bounding box center [142, 71] width 36 height 9
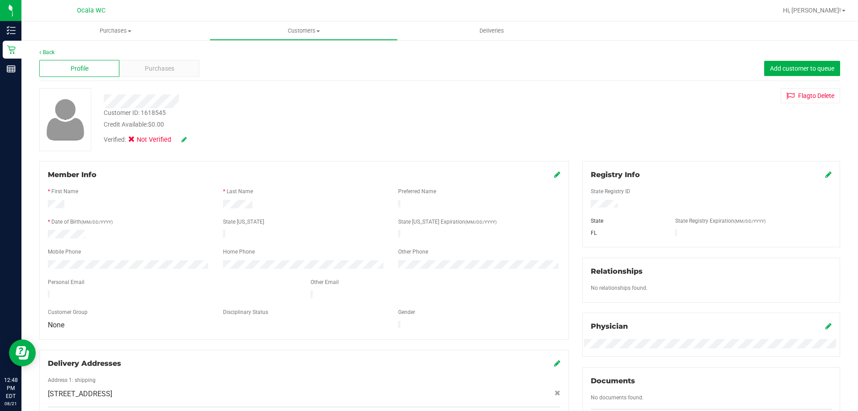
click at [362, 132] on div "Verified: Not Verified" at bounding box center [300, 139] width 407 height 20
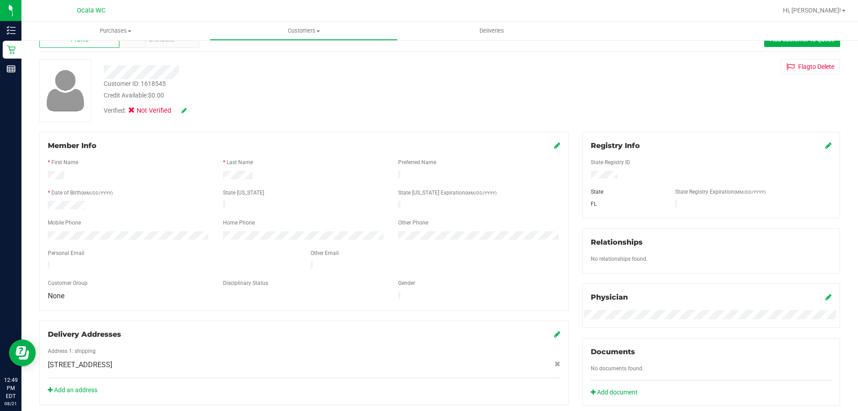
scroll to position [45, 0]
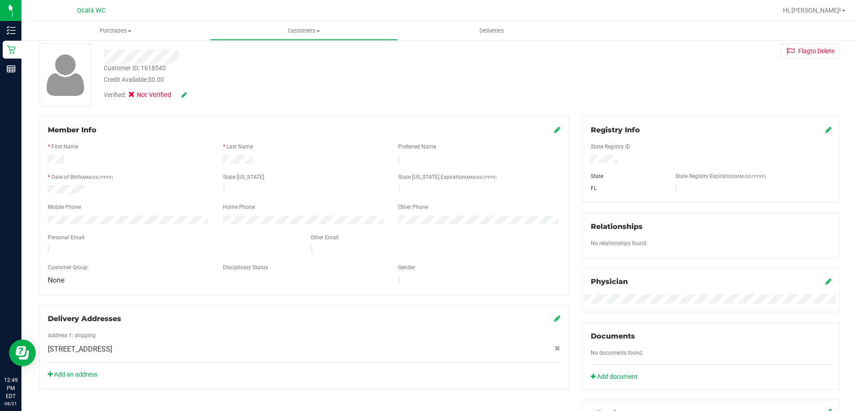
click at [393, 93] on div "Verified: Not Verified" at bounding box center [300, 94] width 407 height 20
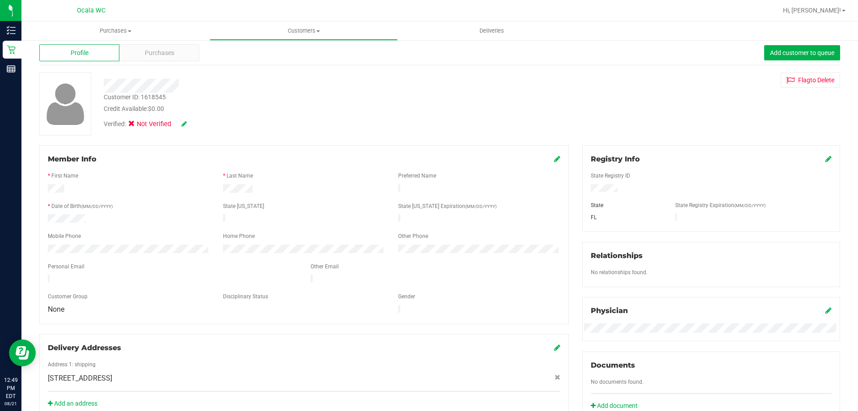
scroll to position [0, 0]
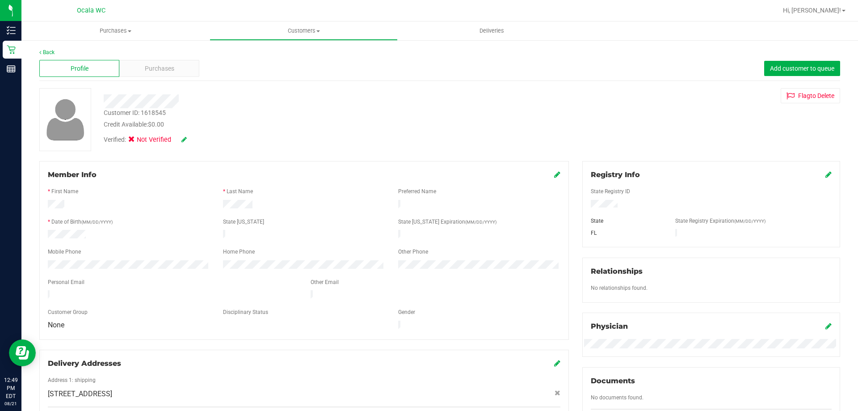
click at [183, 139] on icon at bounding box center [183, 139] width 5 height 6
click at [131, 140] on span at bounding box center [134, 141] width 8 height 8
click at [133, 141] on icon at bounding box center [134, 141] width 6 height 0
click at [0, 0] on input "Medical" at bounding box center [0, 0] width 0 height 0
click at [197, 139] on icon at bounding box center [196, 140] width 7 height 6
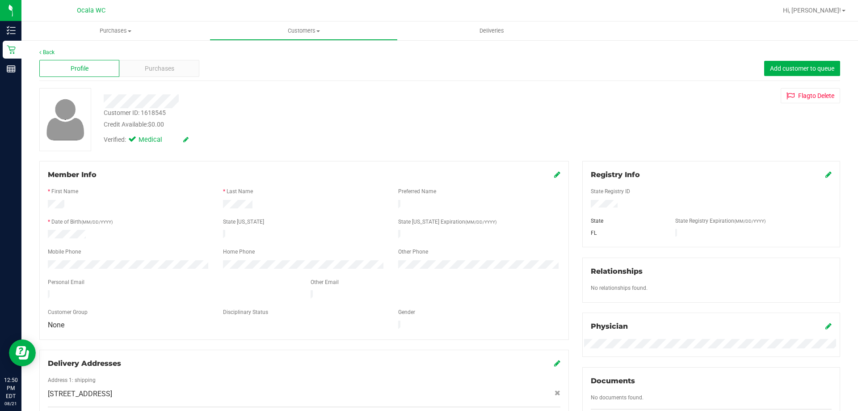
scroll to position [45, 0]
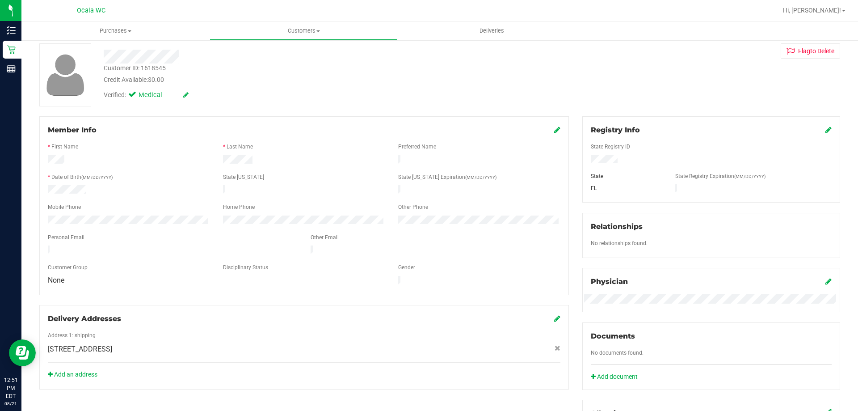
click at [555, 129] on icon at bounding box center [557, 129] width 6 height 7
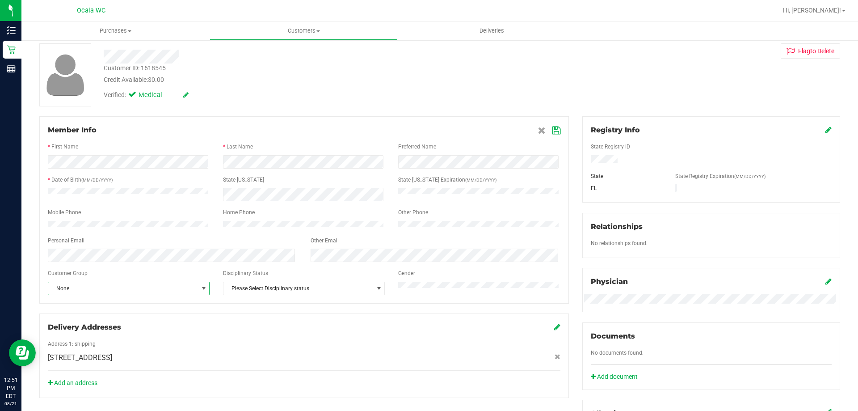
click at [144, 288] on span "None" at bounding box center [123, 288] width 150 height 13
click at [78, 355] on li "Seniors" at bounding box center [128, 351] width 160 height 13
click at [552, 133] on icon at bounding box center [556, 130] width 8 height 7
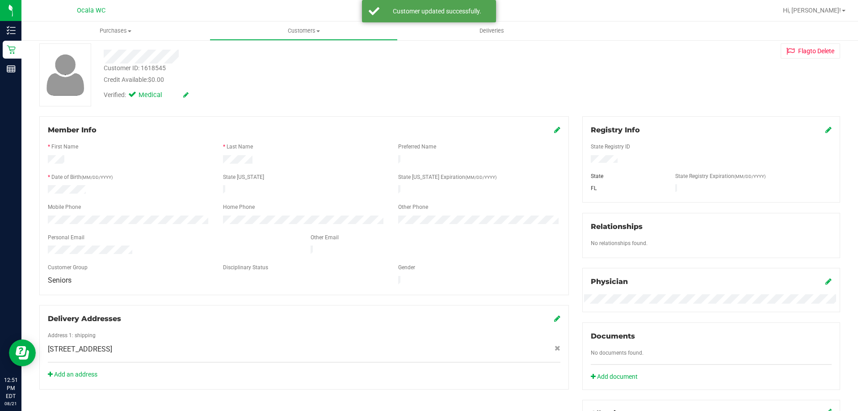
click at [590, 102] on div "Customer ID: 1618545 Credit Available: $0.00 Verified: Medical Flag to Delete" at bounding box center [440, 74] width 814 height 63
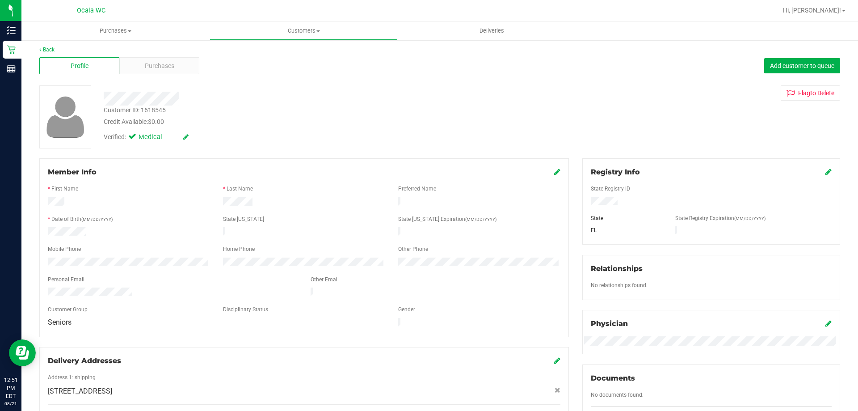
scroll to position [0, 0]
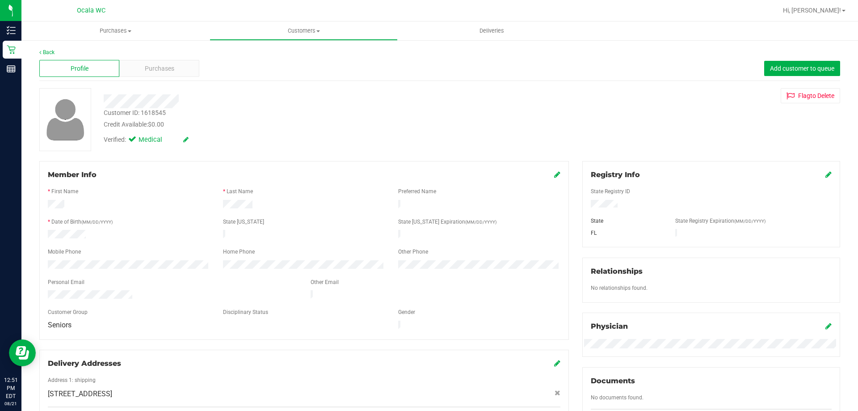
drag, startPoint x: 420, startPoint y: 126, endPoint x: 406, endPoint y: 126, distance: 13.4
click at [416, 126] on div "Credit Available: $0.00" at bounding box center [301, 124] width 394 height 9
click at [387, 113] on div "Customer ID: 1618545 Credit Available: $0.00" at bounding box center [300, 118] width 407 height 21
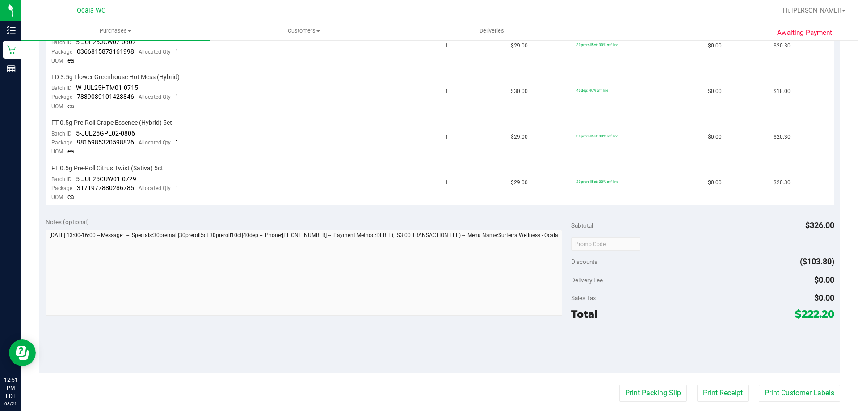
scroll to position [581, 0]
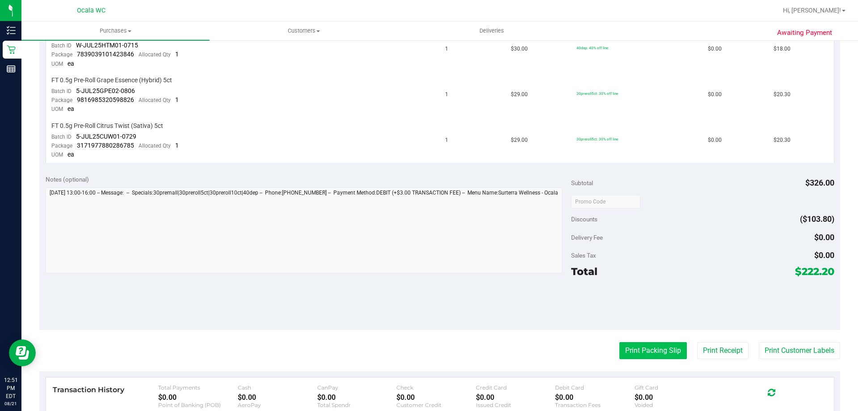
click at [655, 351] on button "Print Packing Slip" at bounding box center [652, 350] width 67 height 17
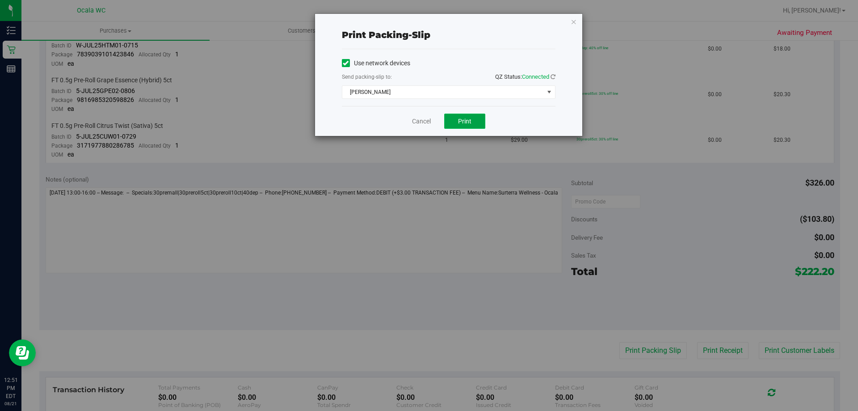
click at [472, 123] on button "Print" at bounding box center [464, 121] width 41 height 15
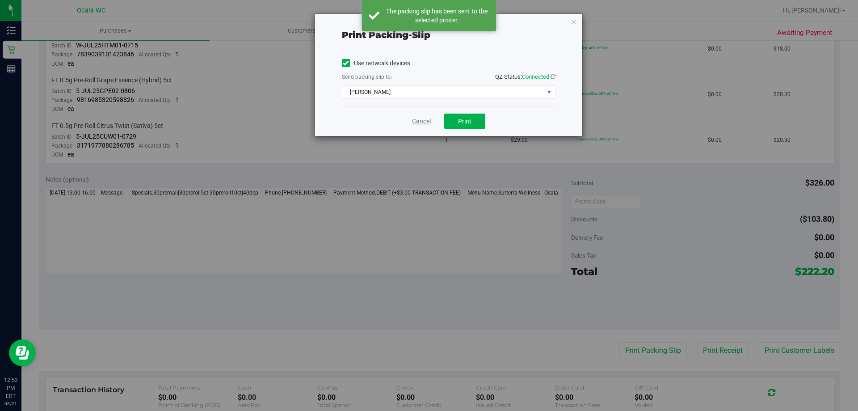
click at [420, 121] on link "Cancel" at bounding box center [421, 121] width 19 height 9
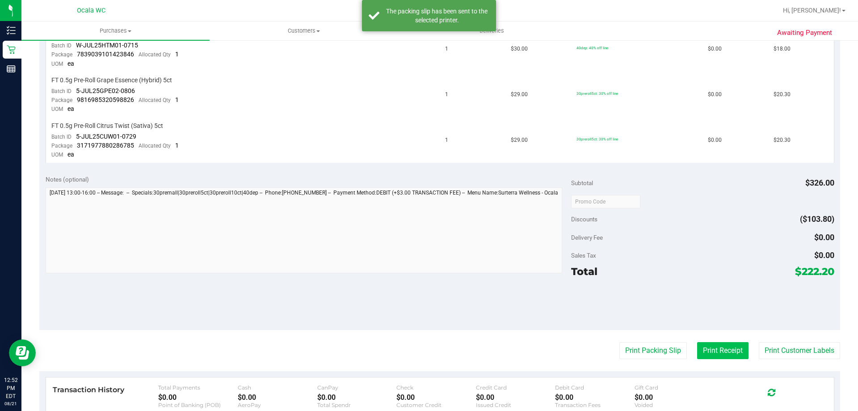
click at [701, 344] on button "Print Receipt" at bounding box center [722, 350] width 51 height 17
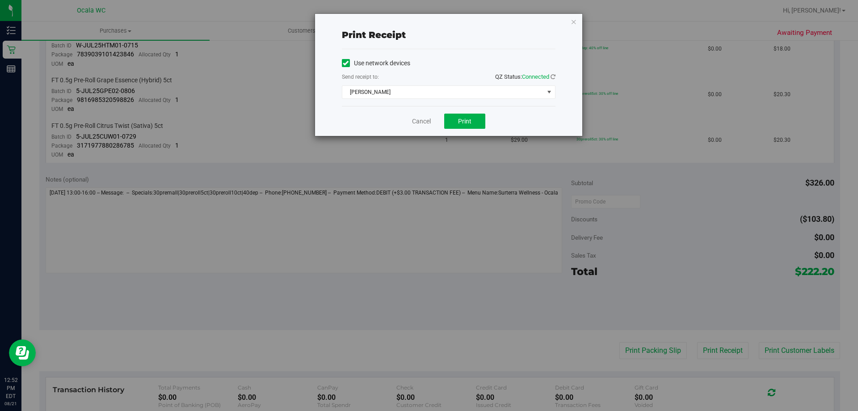
click at [470, 112] on div "Cancel Print" at bounding box center [449, 121] width 214 height 30
click at [467, 119] on span "Print" at bounding box center [464, 121] width 13 height 7
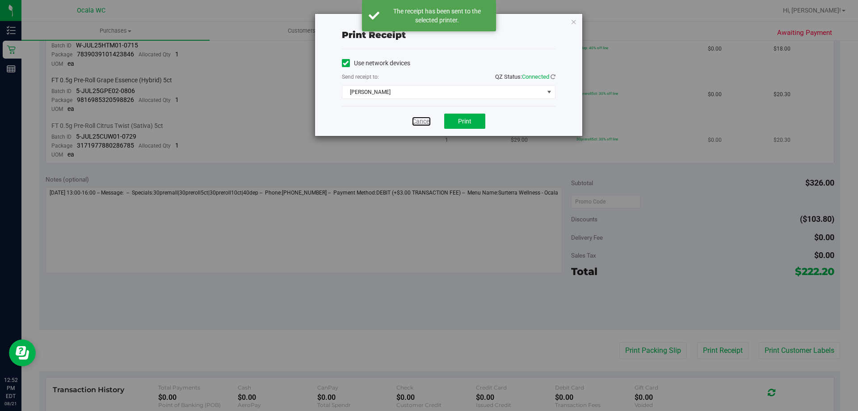
click at [420, 121] on link "Cancel" at bounding box center [421, 121] width 19 height 9
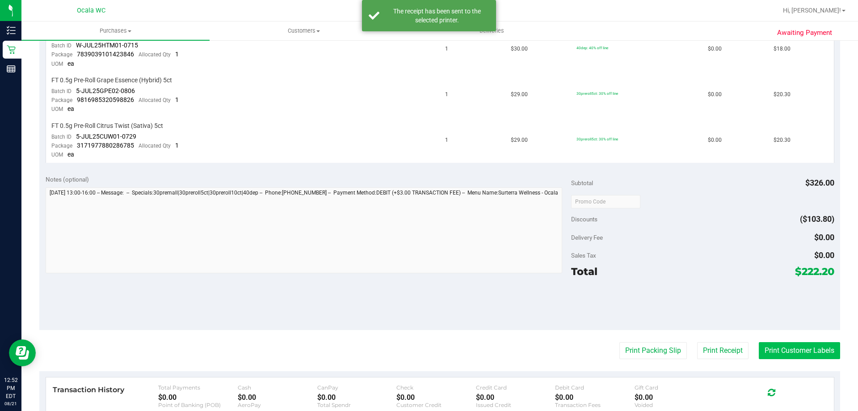
click at [792, 351] on button "Print Customer Labels" at bounding box center [799, 350] width 81 height 17
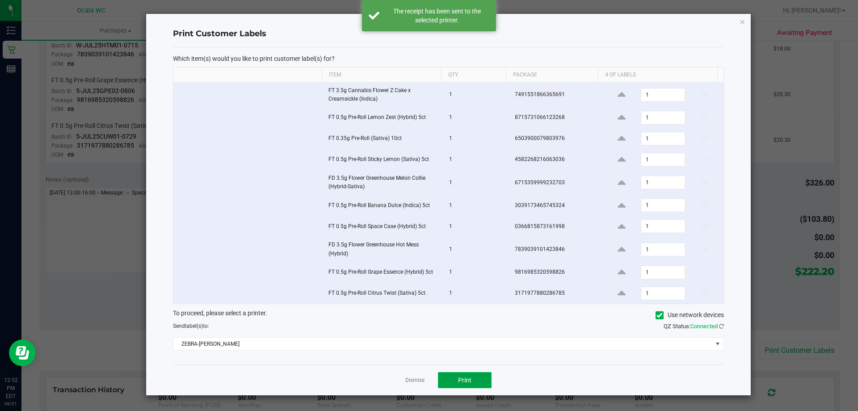
click at [459, 383] on span "Print" at bounding box center [464, 379] width 13 height 7
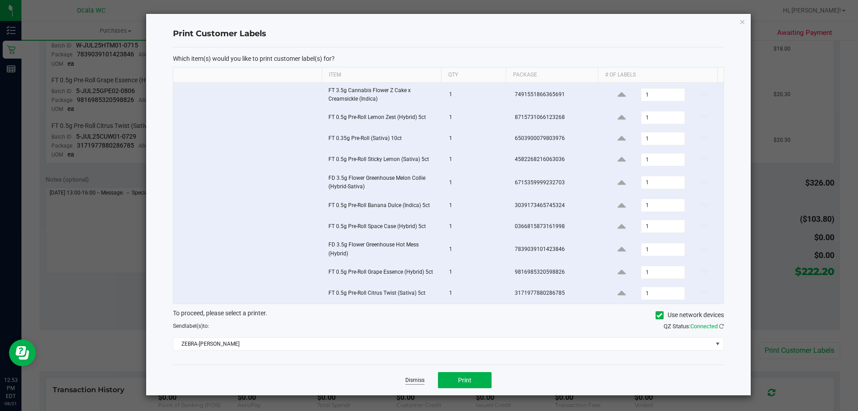
click at [417, 379] on link "Dismiss" at bounding box center [414, 380] width 19 height 8
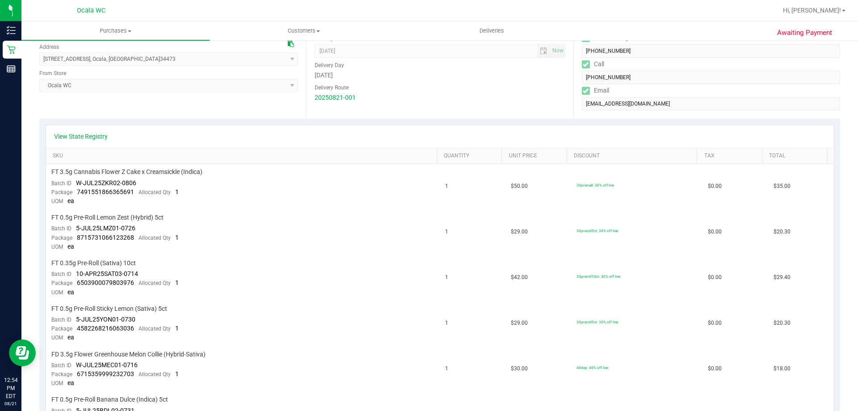
scroll to position [0, 0]
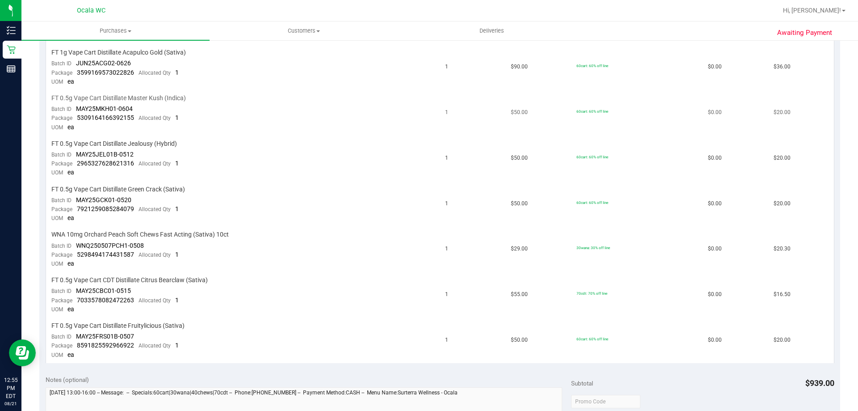
scroll to position [983, 0]
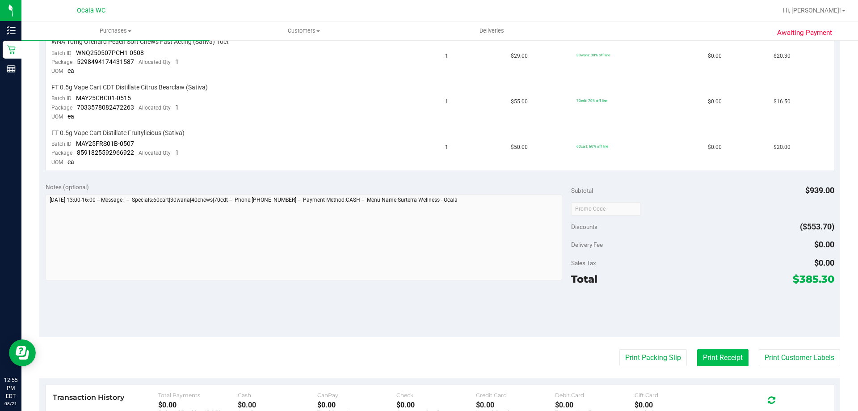
click at [707, 359] on button "Print Receipt" at bounding box center [722, 357] width 51 height 17
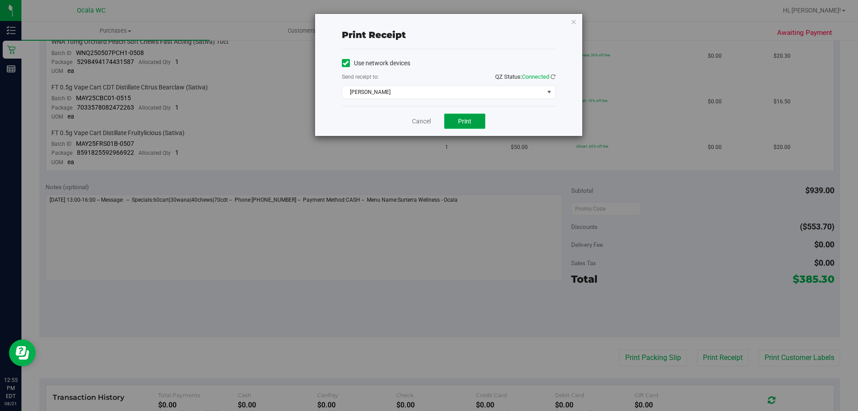
click at [467, 123] on span "Print" at bounding box center [464, 121] width 13 height 7
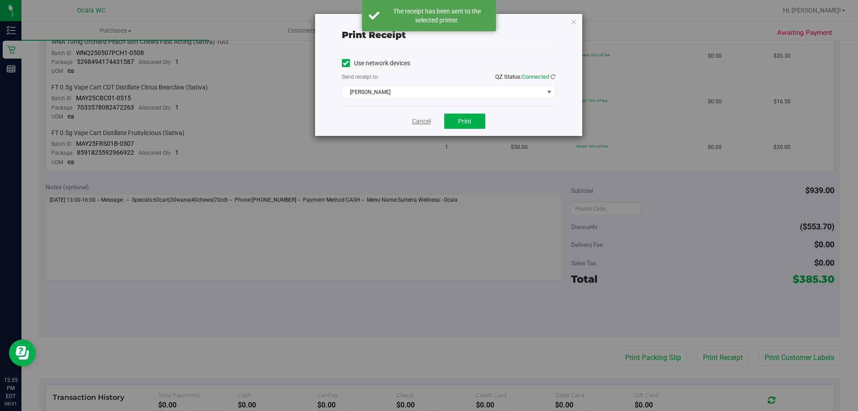
click at [418, 121] on link "Cancel" at bounding box center [421, 121] width 19 height 9
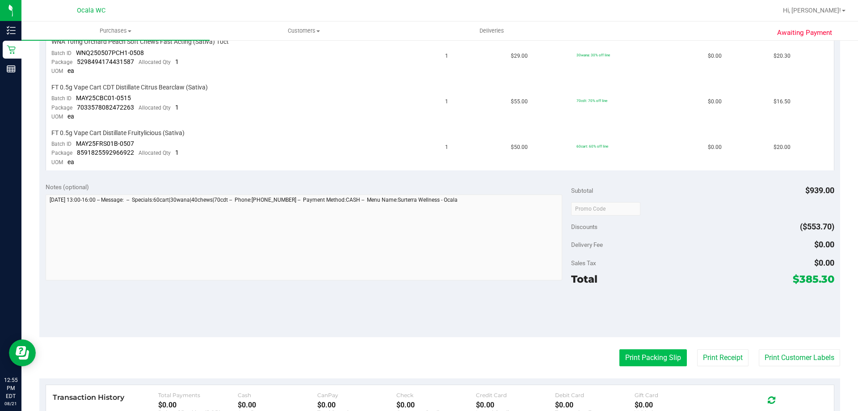
click at [645, 353] on button "Print Packing Slip" at bounding box center [652, 357] width 67 height 17
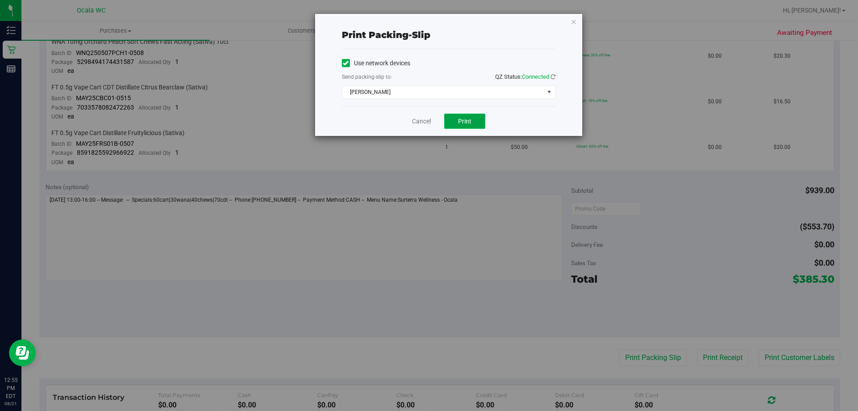
click at [470, 116] on button "Print" at bounding box center [464, 121] width 41 height 15
click at [420, 122] on link "Cancel" at bounding box center [421, 121] width 19 height 9
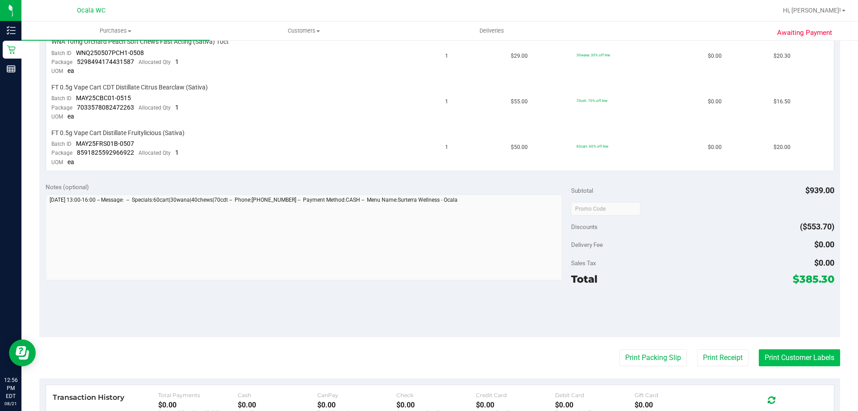
click at [813, 356] on button "Print Customer Labels" at bounding box center [799, 357] width 81 height 17
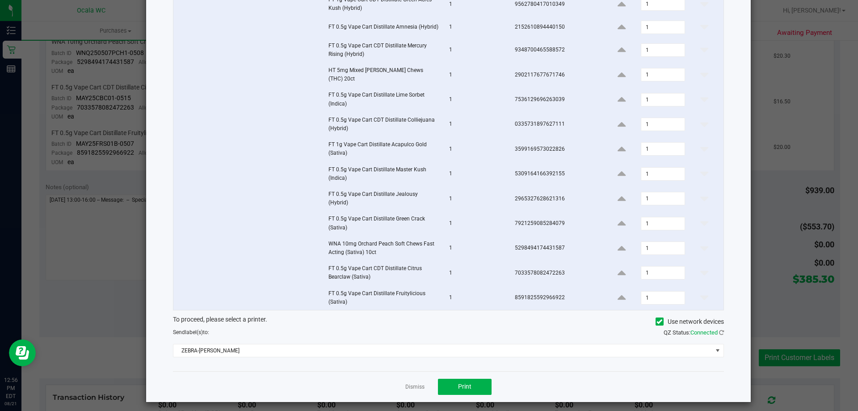
scroll to position [236, 0]
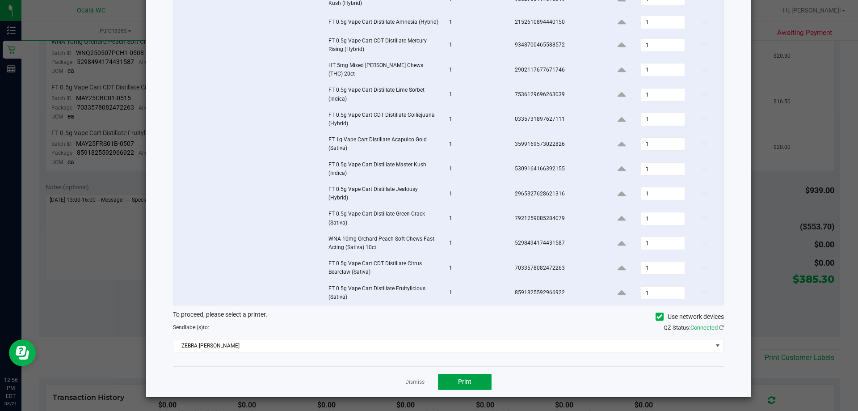
click at [474, 377] on button "Print" at bounding box center [465, 382] width 54 height 16
click at [410, 378] on link "Dismiss" at bounding box center [414, 382] width 19 height 8
